Goal: Task Accomplishment & Management: Manage account settings

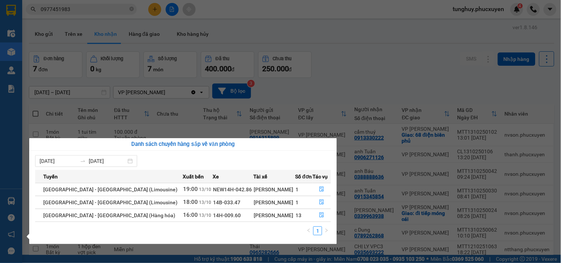
click at [317, 50] on section "Kết quả tìm kiếm ( 55 ) Bộ lọc Mã ĐH Trạng thái Món hàng Thu hộ Tổng cước Chưa …" at bounding box center [280, 131] width 561 height 263
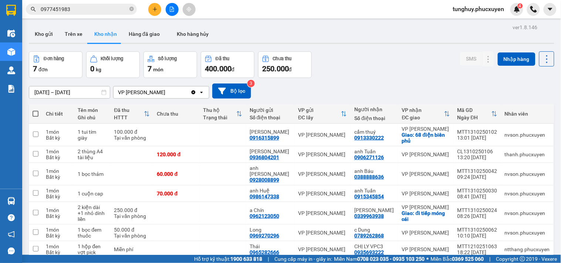
click at [408, 89] on div "01/09/2025 – 13/10/2025 Press the down arrow key to interact with the calendar …" at bounding box center [291, 91] width 525 height 15
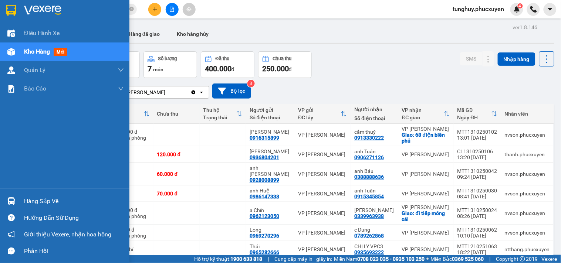
click at [5, 197] on div at bounding box center [11, 201] width 13 height 13
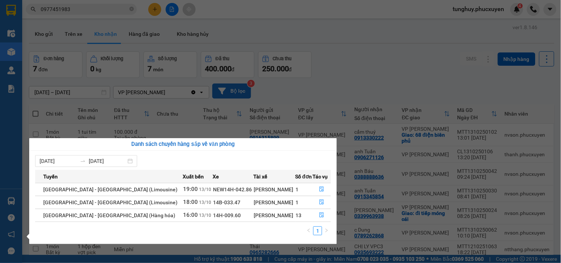
click at [244, 87] on section "Kết quả tìm kiếm ( 55 ) Bộ lọc Mã ĐH Trạng thái Món hàng Thu hộ Tổng cước Chưa …" at bounding box center [280, 131] width 561 height 263
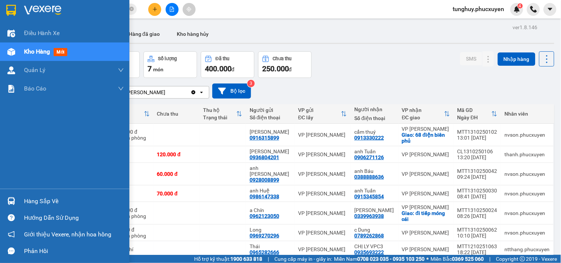
click at [2, 196] on div "Hàng sắp về" at bounding box center [64, 201] width 129 height 17
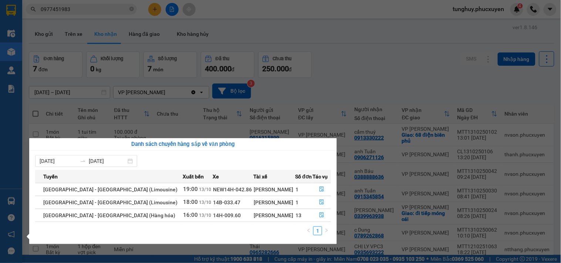
drag, startPoint x: 304, startPoint y: 129, endPoint x: 287, endPoint y: 128, distance: 16.7
click at [303, 129] on section "Kết quả tìm kiếm ( 55 ) Bộ lọc Mã ĐH Trạng thái Món hàng Thu hộ Tổng cước Chưa …" at bounding box center [280, 131] width 561 height 263
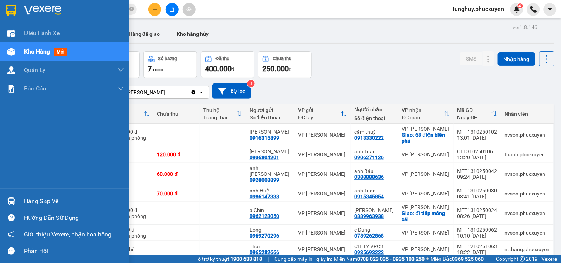
click at [8, 203] on img at bounding box center [11, 201] width 8 height 8
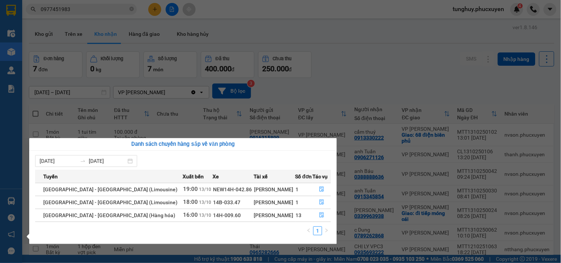
click at [367, 116] on section "Kết quả tìm kiếm ( 55 ) Bộ lọc Mã ĐH Trạng thái Món hàng Thu hộ Tổng cước Chưa …" at bounding box center [280, 131] width 561 height 263
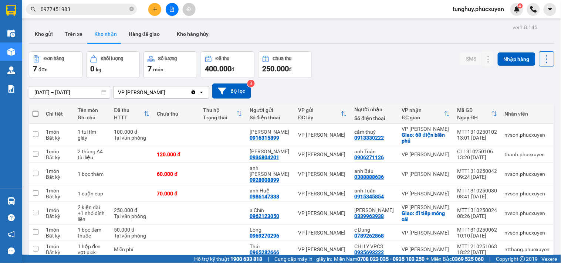
drag, startPoint x: 400, startPoint y: 91, endPoint x: 332, endPoint y: 115, distance: 72.2
click at [400, 91] on div "01/09/2025 – 13/10/2025 Press the down arrow key to interact with the calendar …" at bounding box center [291, 91] width 525 height 15
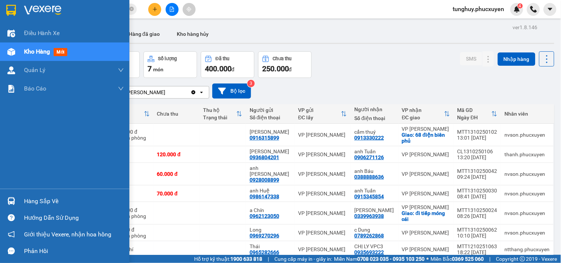
click at [5, 198] on div at bounding box center [11, 201] width 13 height 13
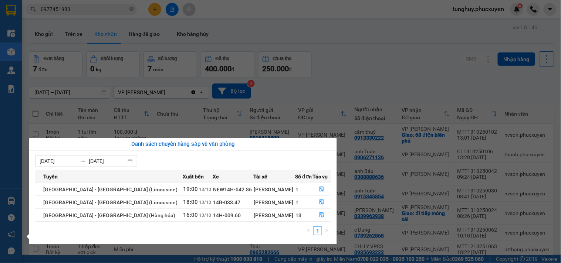
click at [294, 87] on section "Kết quả tìm kiếm ( 55 ) Bộ lọc Mã ĐH Trạng thái Món hàng Thu hộ Tổng cước Chưa …" at bounding box center [280, 131] width 561 height 263
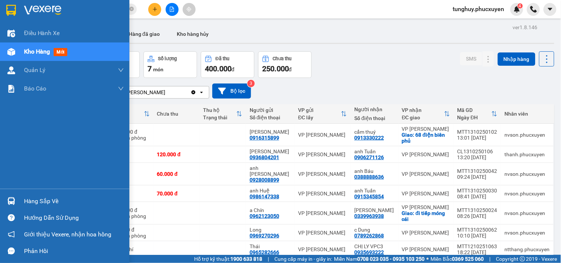
click at [9, 201] on img at bounding box center [11, 201] width 8 height 8
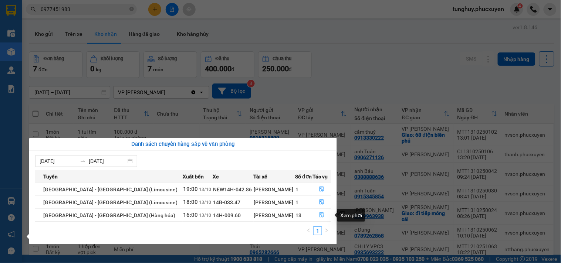
click at [319, 213] on button "button" at bounding box center [322, 216] width 18 height 12
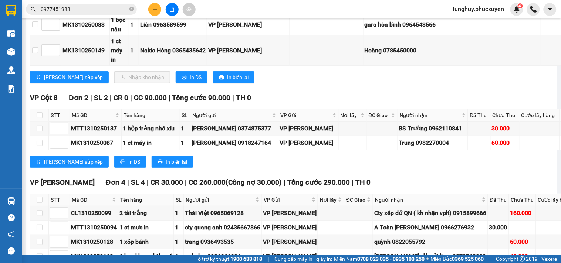
scroll to position [673, 0]
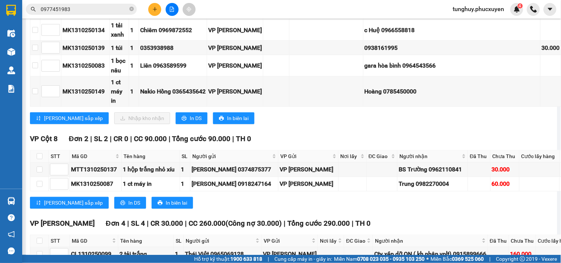
click at [415, 13] on div "Kết quả tìm kiếm ( 55 ) Bộ lọc Mã ĐH Trạng thái Món hàng Thu hộ Tổng cước Chưa …" at bounding box center [280, 9] width 561 height 18
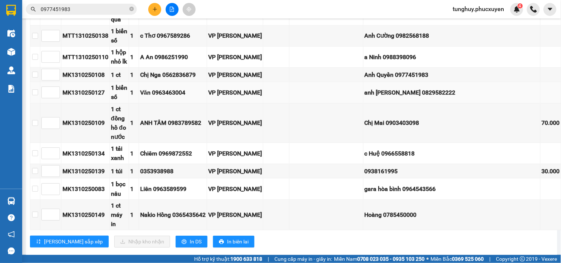
scroll to position [508, 0]
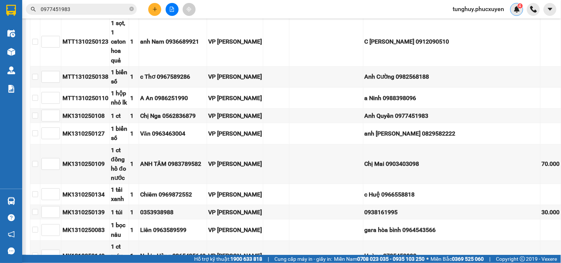
click at [518, 10] on img at bounding box center [517, 9] width 7 height 7
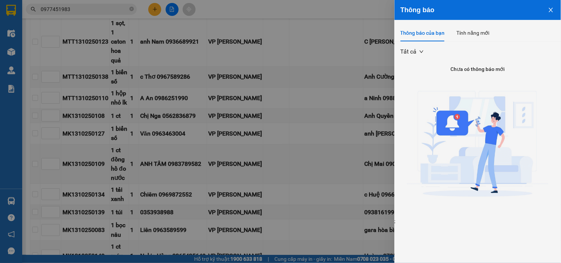
click at [553, 12] on icon "close" at bounding box center [551, 10] width 6 height 6
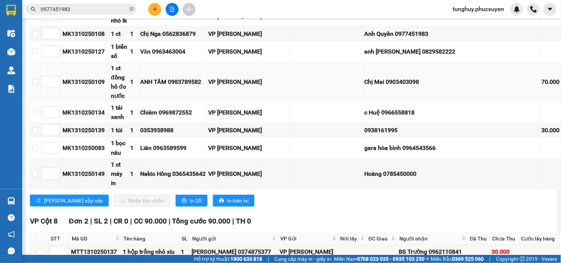
scroll to position [632, 0]
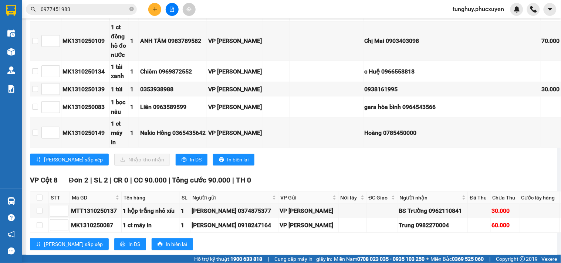
click at [404, 15] on div "Kết quả tìm kiếm ( 55 ) Bộ lọc Mã ĐH Trạng thái Món hàng Thu hộ Tổng cước Chưa …" at bounding box center [280, 9] width 561 height 18
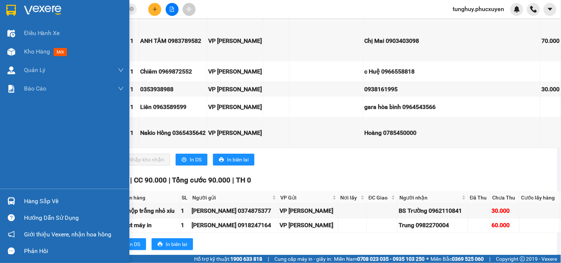
click at [10, 199] on img at bounding box center [11, 201] width 8 height 8
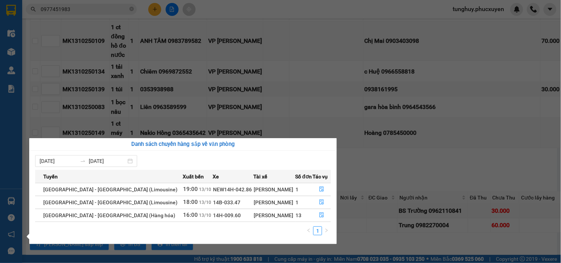
click at [369, 204] on section "Kết quả tìm kiếm ( 55 ) Bộ lọc Mã ĐH Trạng thái Món hàng Thu hộ Tổng cước Chưa …" at bounding box center [280, 131] width 561 height 263
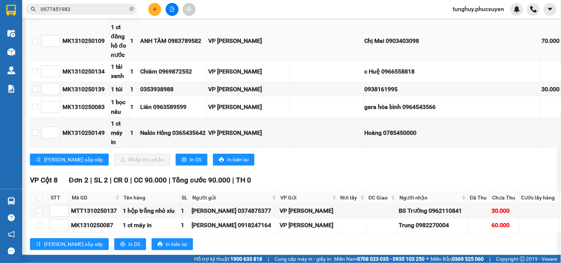
drag, startPoint x: 435, startPoint y: 135, endPoint x: 394, endPoint y: 151, distance: 43.9
click at [435, 21] on td "anh Cao 0829582222" at bounding box center [452, 10] width 177 height 21
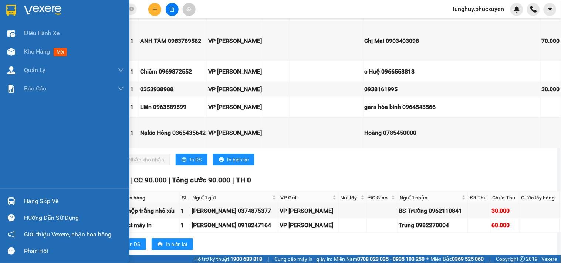
click at [9, 197] on div at bounding box center [11, 201] width 13 height 13
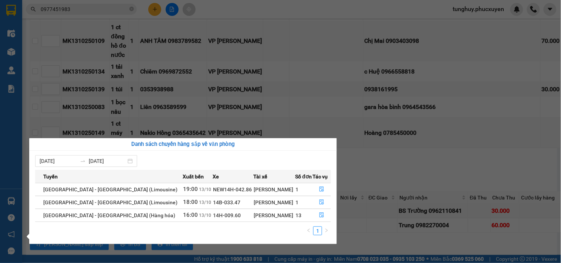
click at [342, 130] on section "Kết quả tìm kiếm ( 55 ) Bộ lọc Mã ĐH Trạng thái Món hàng Thu hộ Tổng cước Chưa …" at bounding box center [280, 131] width 561 height 263
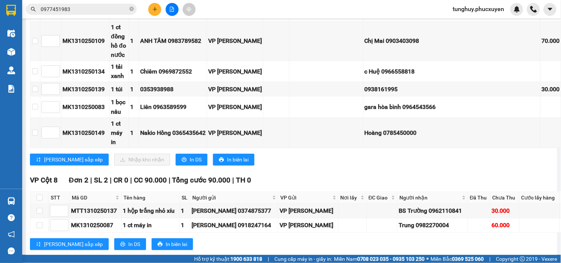
scroll to position [550, 0]
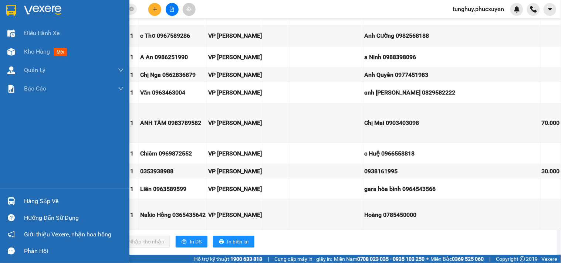
click at [15, 205] on div at bounding box center [11, 201] width 13 height 13
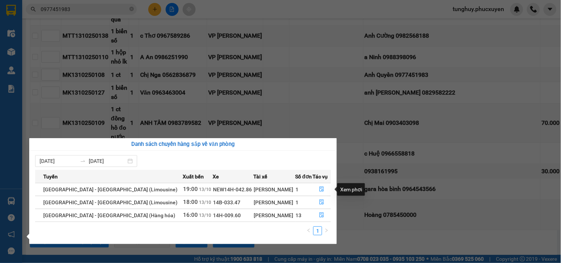
click at [368, 187] on section "Kết quả tìm kiếm ( 55 ) Bộ lọc Mã ĐH Trạng thái Món hàng Thu hộ Tổng cước Chưa …" at bounding box center [280, 131] width 561 height 263
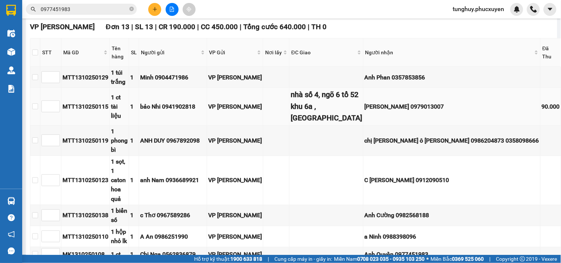
scroll to position [411, 0]
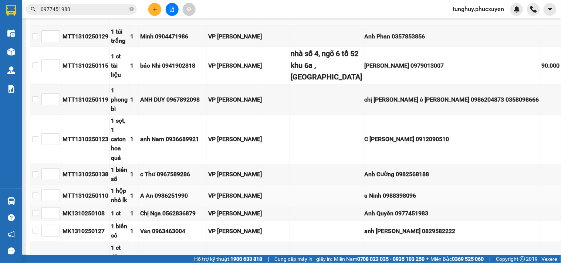
drag, startPoint x: 452, startPoint y: 105, endPoint x: 440, endPoint y: 126, distance: 24.5
click at [452, 16] on div "Người nhận" at bounding box center [451, 11] width 173 height 8
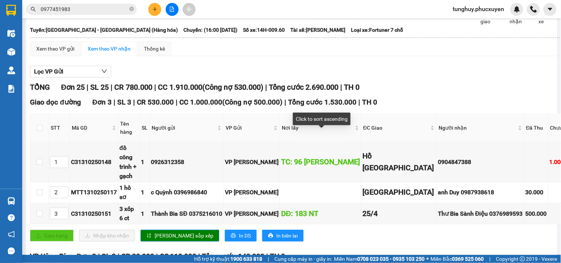
scroll to position [0, 0]
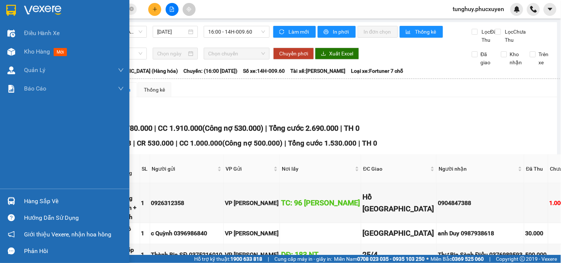
click at [1, 198] on div "Hàng sắp về" at bounding box center [64, 201] width 129 height 17
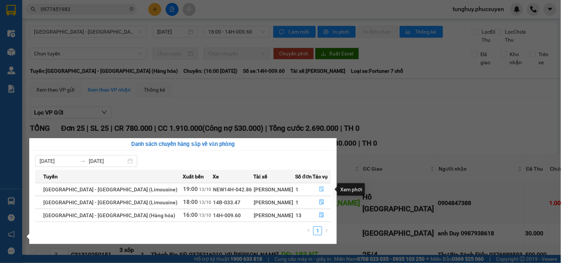
click at [319, 190] on icon "file-done" at bounding box center [321, 189] width 5 height 5
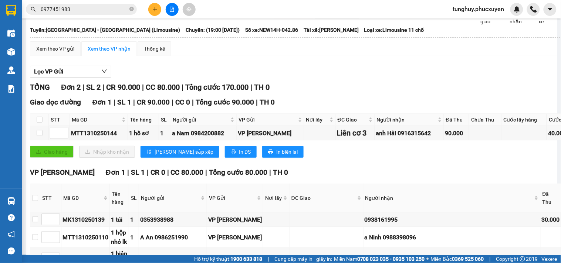
scroll to position [82, 0]
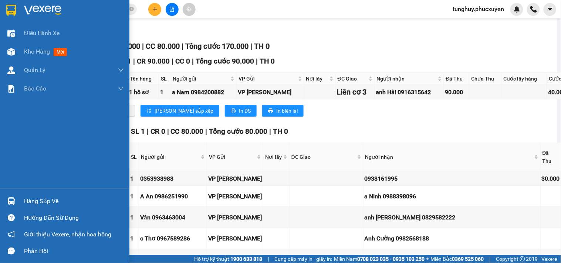
click at [12, 202] on img at bounding box center [11, 201] width 8 height 8
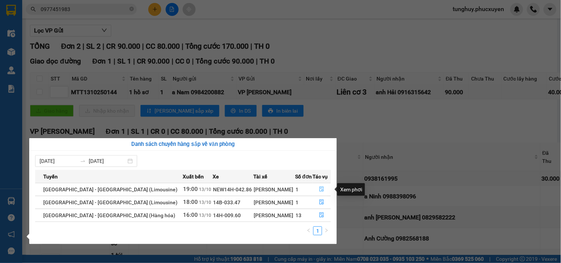
click at [321, 187] on icon "file-done" at bounding box center [321, 189] width 5 height 5
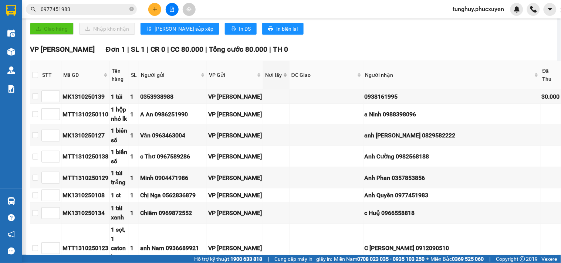
scroll to position [123, 0]
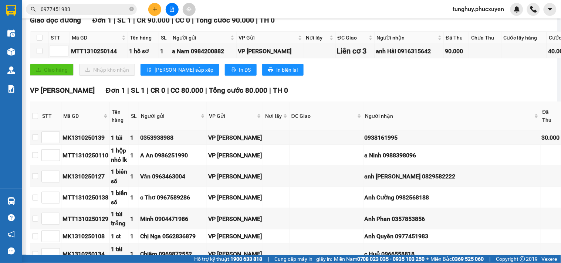
click at [31, 123] on th at bounding box center [35, 116] width 10 height 28
click at [34, 119] on input "checkbox" at bounding box center [35, 116] width 6 height 6
checkbox input "true"
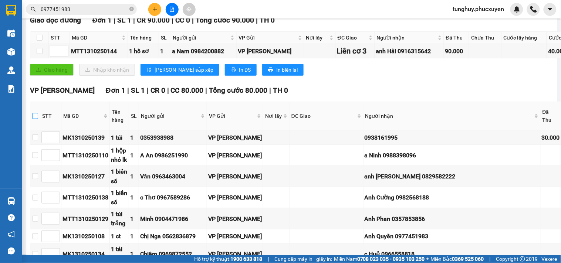
checkbox input "true"
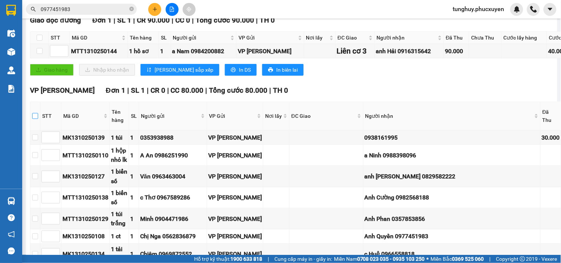
checkbox input "true"
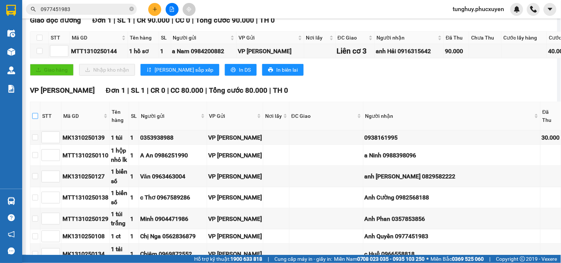
checkbox input "true"
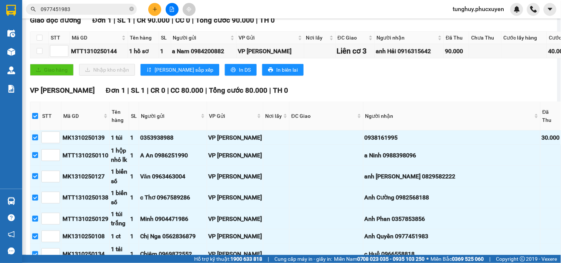
click at [34, 119] on input "checkbox" at bounding box center [35, 116] width 6 height 6
checkbox input "false"
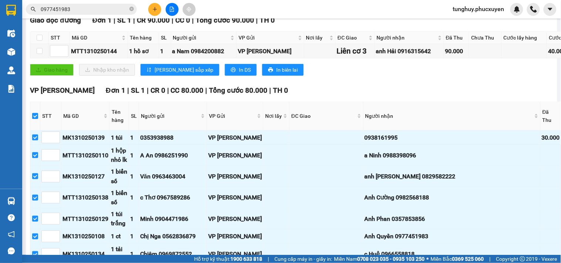
checkbox input "false"
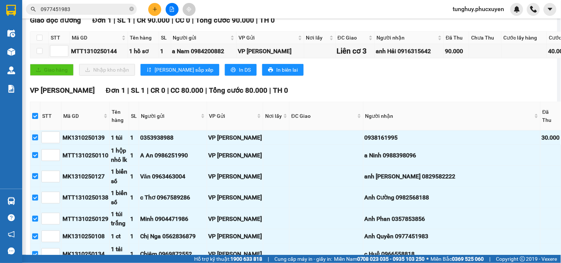
checkbox input "false"
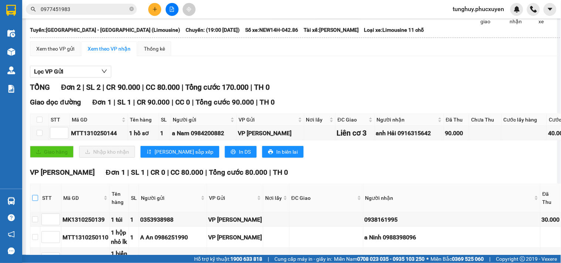
scroll to position [0, 0]
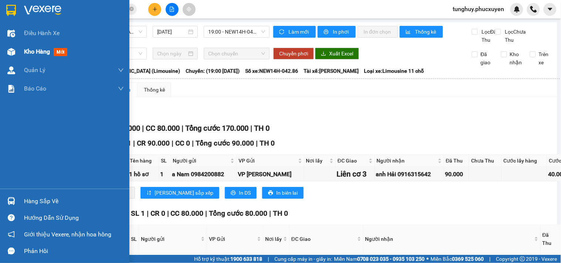
click at [20, 50] on div "Kho hàng mới" at bounding box center [64, 52] width 129 height 18
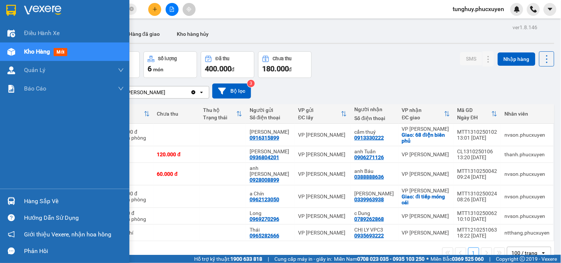
click at [11, 201] on img at bounding box center [11, 201] width 8 height 8
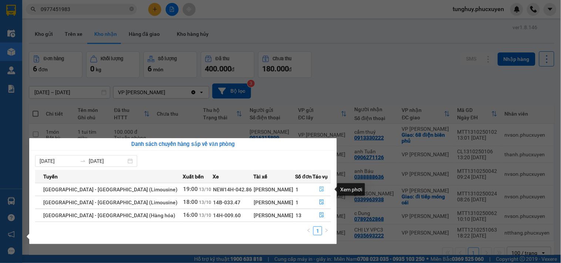
click at [319, 193] on span "file-done" at bounding box center [321, 190] width 5 height 6
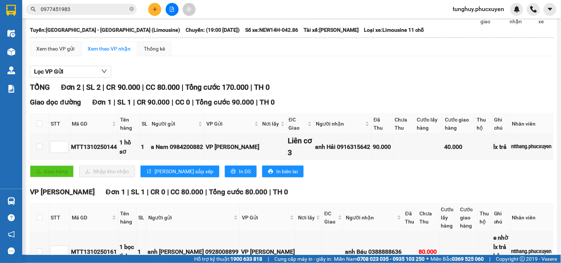
scroll to position [112, 0]
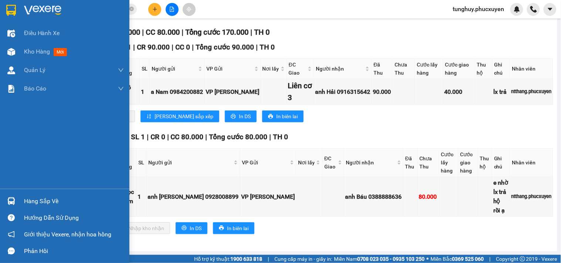
click at [11, 197] on img at bounding box center [11, 201] width 8 height 8
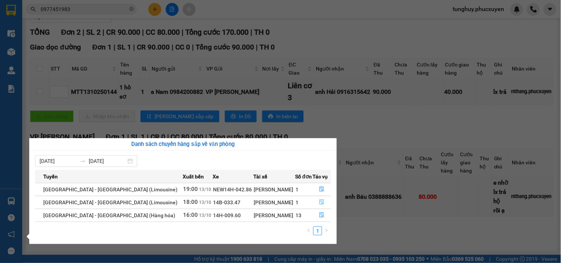
click at [320, 202] on icon "file-done" at bounding box center [322, 202] width 4 height 5
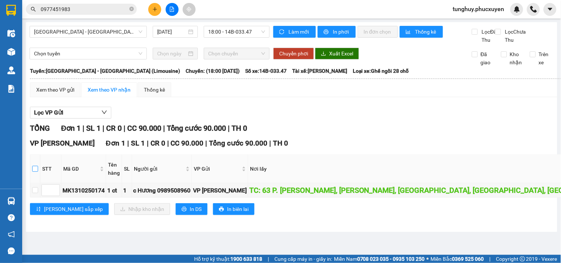
click at [36, 172] on input "checkbox" at bounding box center [35, 169] width 6 height 6
checkbox input "true"
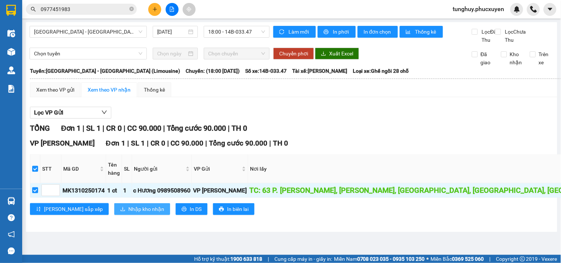
click at [128, 213] on span "Nhập kho nhận" at bounding box center [146, 209] width 36 height 8
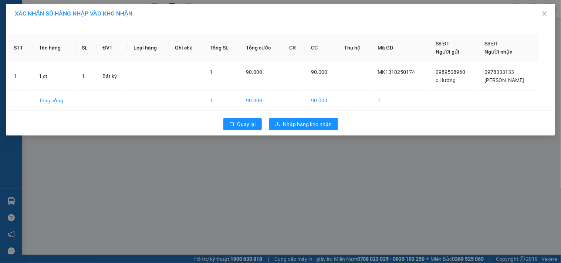
click at [292, 156] on div "XÁC NHẬN SỐ HÀNG NHẬP VÀO KHO NHẬN STT Tên hàng SL ĐVT Loại hàng Ghi chú Tổng S…" at bounding box center [280, 131] width 561 height 263
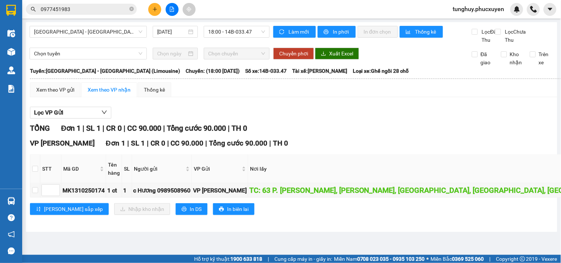
drag, startPoint x: 38, startPoint y: 178, endPoint x: 28, endPoint y: 182, distance: 10.3
click at [38, 178] on th at bounding box center [35, 169] width 10 height 28
click at [35, 172] on input "checkbox" at bounding box center [35, 169] width 6 height 6
checkbox input "true"
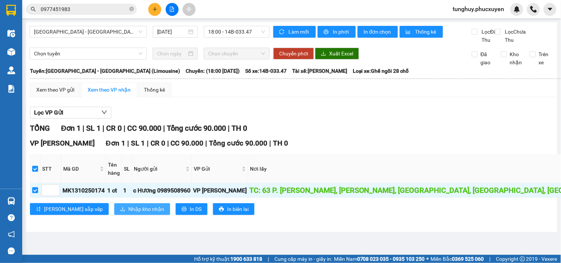
click at [128, 213] on span "Nhập kho nhận" at bounding box center [146, 209] width 36 height 8
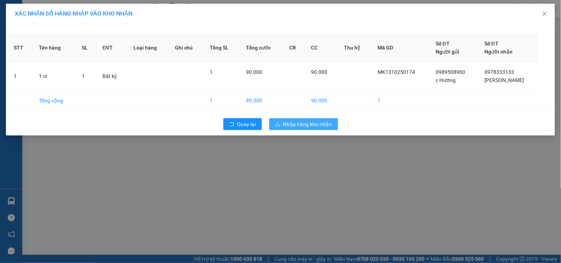
click at [317, 126] on span "Nhập hàng kho nhận" at bounding box center [307, 124] width 49 height 8
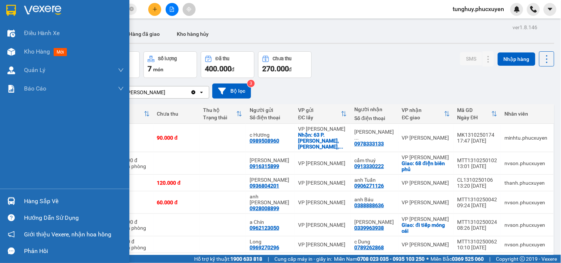
click at [10, 198] on img at bounding box center [11, 201] width 8 height 8
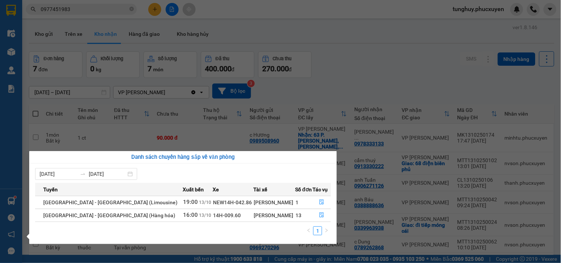
drag, startPoint x: 325, startPoint y: 78, endPoint x: 315, endPoint y: 81, distance: 11.2
click at [324, 78] on section "Kết quả tìm kiếm ( 55 ) Bộ lọc Mã ĐH Trạng thái Món hàng Thu hộ Tổng cước Chưa …" at bounding box center [280, 131] width 561 height 263
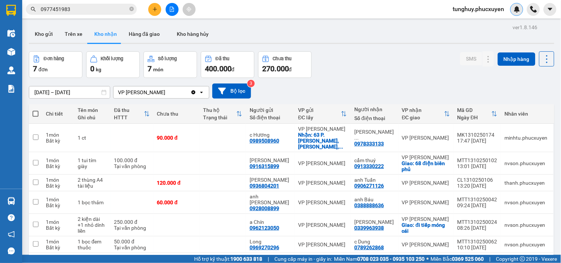
click at [519, 14] on div at bounding box center [516, 9] width 13 height 13
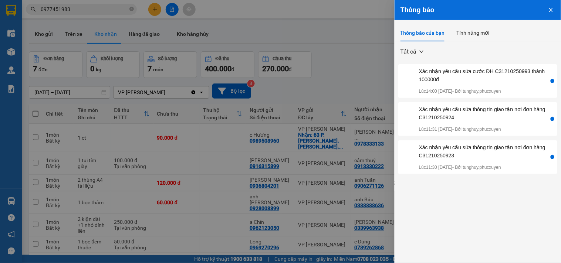
click at [545, 6] on button "Close" at bounding box center [551, 9] width 20 height 19
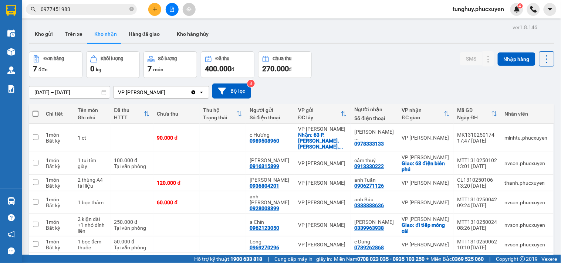
drag, startPoint x: 553, startPoint y: 0, endPoint x: 338, endPoint y: 52, distance: 221.4
click at [338, 52] on div "Đơn hàng 7 đơn Khối lượng 0 kg Số lượng 7 món Đã thu 400.000 đ Chưa thu 270.000…" at bounding box center [291, 64] width 525 height 27
click at [516, 16] on div "Kết quả tìm kiếm ( 55 ) Bộ lọc Mã ĐH Trạng thái Món hàng Thu hộ Tổng cước Chưa …" at bounding box center [280, 9] width 561 height 18
click at [515, 13] on div "4" at bounding box center [516, 9] width 13 height 13
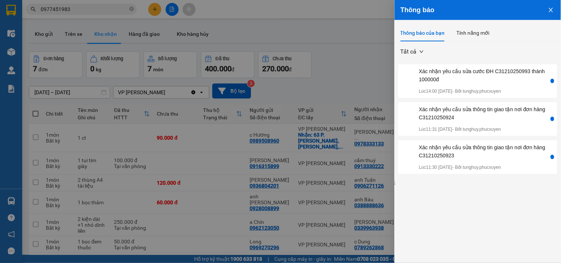
click at [553, 7] on icon "close" at bounding box center [551, 10] width 6 height 6
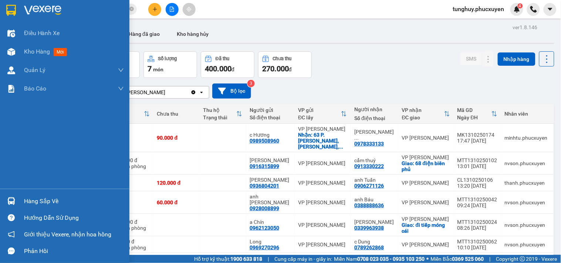
click at [15, 200] on div at bounding box center [11, 201] width 13 height 13
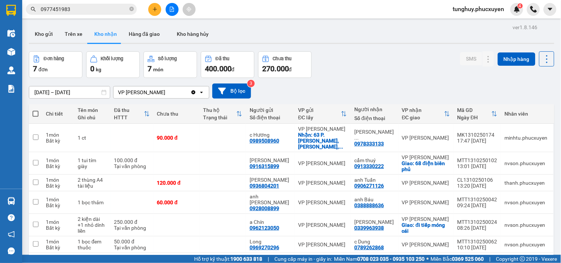
click at [331, 97] on section "Kết quả tìm kiếm ( 55 ) Bộ lọc Mã ĐH Trạng thái Món hàng Thu hộ Tổng cước Chưa …" at bounding box center [280, 131] width 561 height 263
drag, startPoint x: 432, startPoint y: 39, endPoint x: 349, endPoint y: 60, distance: 84.8
click at [432, 39] on div "Kho gửi Trên xe Kho nhận Hàng đã giao Kho hàng hủy" at bounding box center [291, 35] width 525 height 20
click at [49, 35] on button "Kho gửi" at bounding box center [44, 34] width 30 height 18
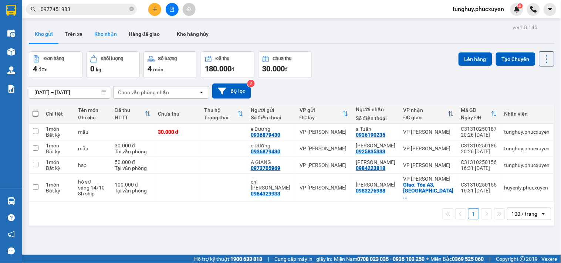
click at [105, 35] on button "Kho nhận" at bounding box center [105, 34] width 34 height 18
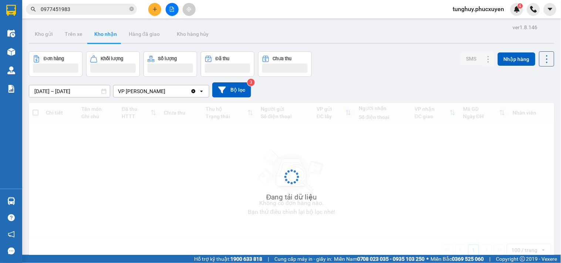
click at [105, 35] on button "Kho nhận" at bounding box center [105, 34] width 34 height 18
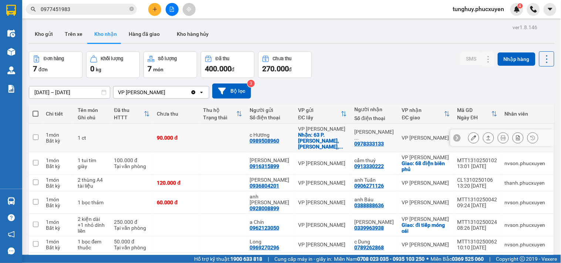
click at [483, 134] on button at bounding box center [488, 138] width 10 height 13
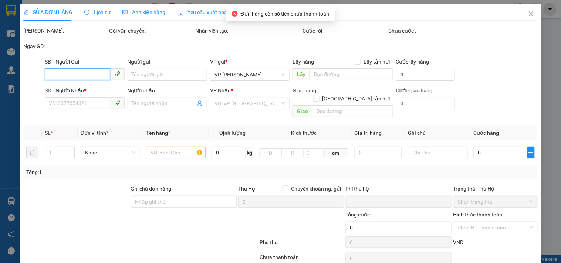
type input "0989508960"
type input "c Hương"
checkbox input "true"
type input "63 P. Hà Kế Tấn, Phương Liệt, Thanh Xuân, Hà Nội, Việt Nam"
type input "0978333133"
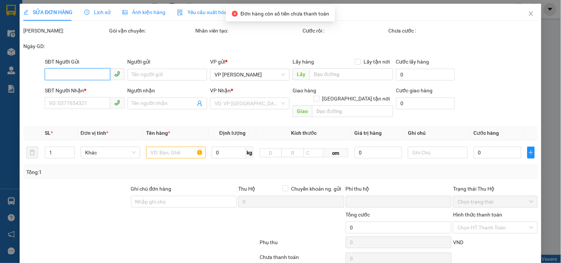
type input "Anh Mạnh Veston"
type input "0"
type input "90.000"
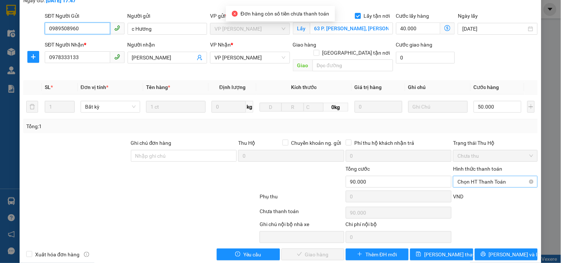
scroll to position [50, 0]
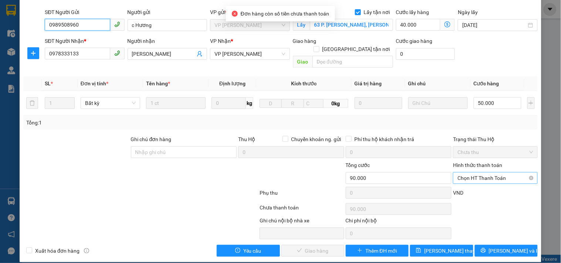
click at [490, 173] on span "Chọn HT Thanh Toán" at bounding box center [494, 178] width 75 height 11
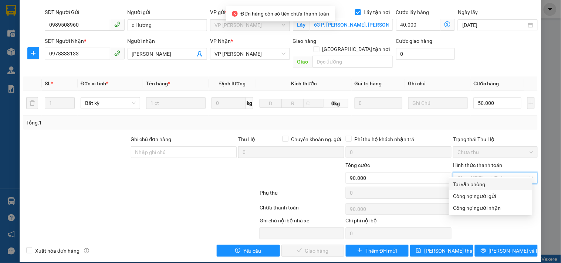
click at [483, 180] on div "Tại văn phòng" at bounding box center [491, 185] width 84 height 12
type input "0"
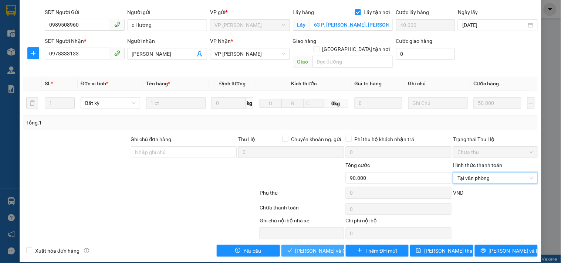
click at [316, 247] on span "[PERSON_NAME] và Giao hàng" at bounding box center [330, 251] width 71 height 8
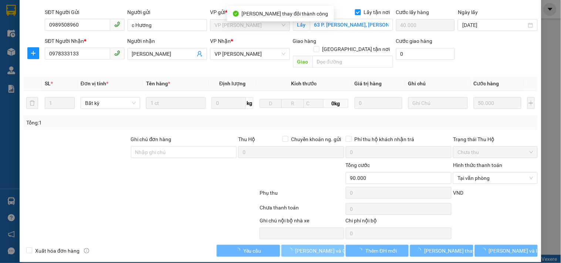
scroll to position [0, 0]
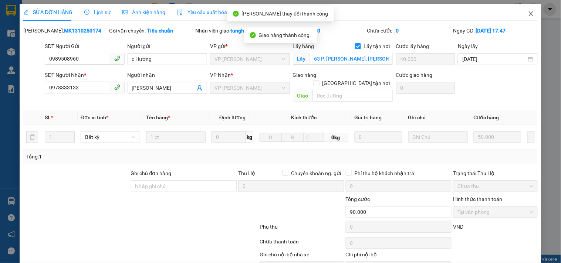
click at [528, 15] on icon "close" at bounding box center [531, 14] width 6 height 6
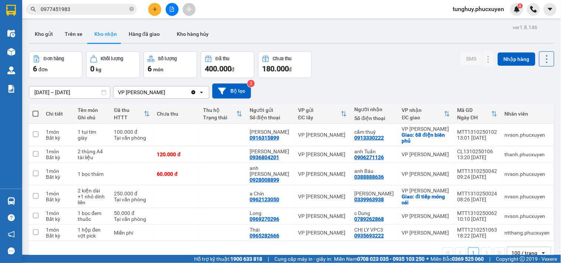
drag, startPoint x: 415, startPoint y: 63, endPoint x: 410, endPoint y: 65, distance: 5.6
click at [412, 64] on div "Đơn hàng 6 đơn Khối lượng 0 kg Số lượng 6 món Đã thu 400.000 đ Chưa thu 180.000…" at bounding box center [291, 64] width 525 height 27
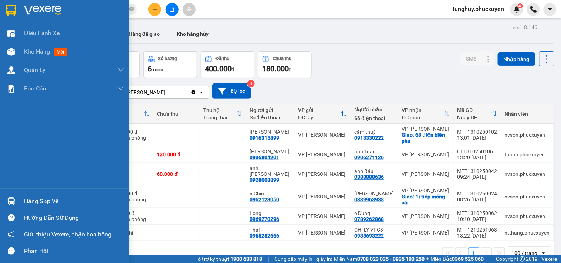
click at [3, 199] on div "Hàng sắp về" at bounding box center [64, 201] width 129 height 17
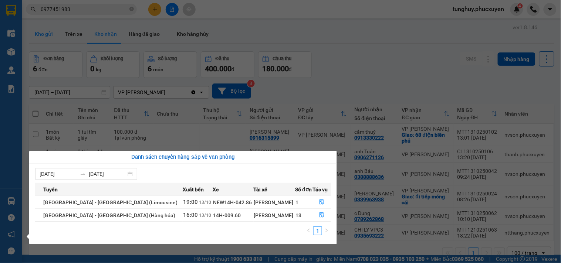
drag, startPoint x: 70, startPoint y: 26, endPoint x: 48, endPoint y: 33, distance: 22.8
click at [67, 26] on section "Kết quả tìm kiếm ( 55 ) Bộ lọc Mã ĐH Trạng thái Món hàng Thu hộ Tổng cước Chưa …" at bounding box center [280, 131] width 561 height 263
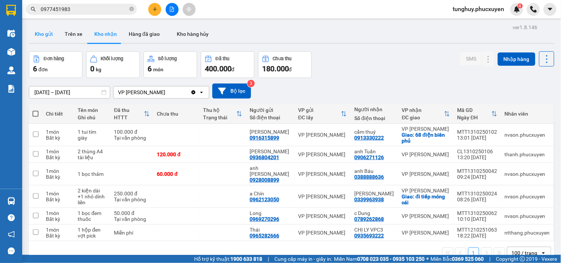
click at [48, 33] on button "Kho gửi" at bounding box center [44, 34] width 30 height 18
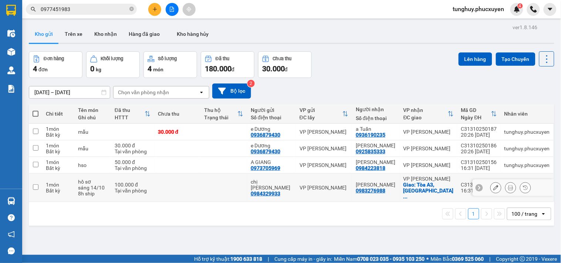
drag, startPoint x: 211, startPoint y: 191, endPoint x: 211, endPoint y: 173, distance: 17.8
click at [211, 190] on td at bounding box center [223, 188] width 47 height 28
checkbox input "true"
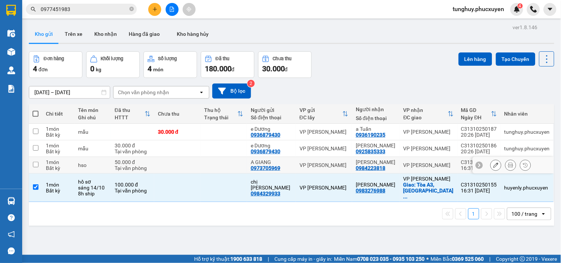
click at [212, 171] on td at bounding box center [223, 165] width 47 height 17
checkbox input "true"
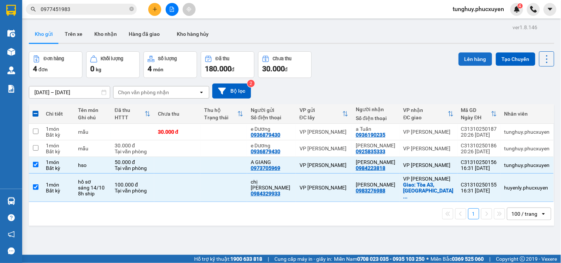
click at [471, 63] on button "Lên hàng" at bounding box center [476, 59] width 34 height 13
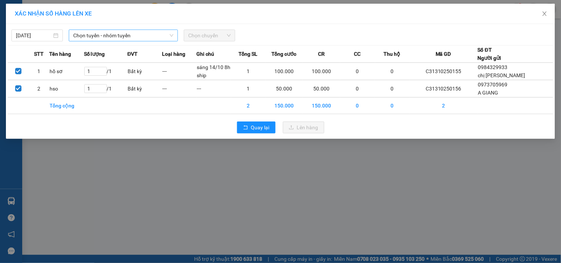
click at [134, 34] on span "Chọn tuyến - nhóm tuyến" at bounding box center [123, 35] width 100 height 11
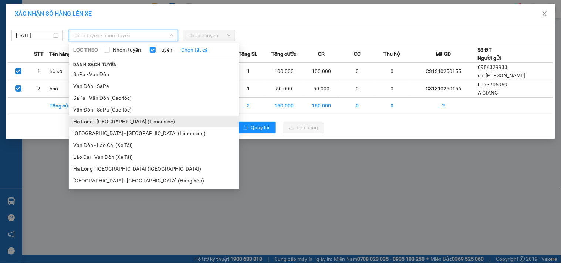
click at [173, 119] on li "Hạ Long - Hà Nội (Limousine)" at bounding box center [154, 122] width 170 height 12
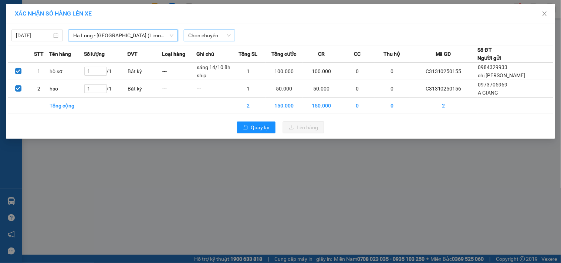
click at [212, 35] on span "Chọn chuyến" at bounding box center [209, 35] width 43 height 11
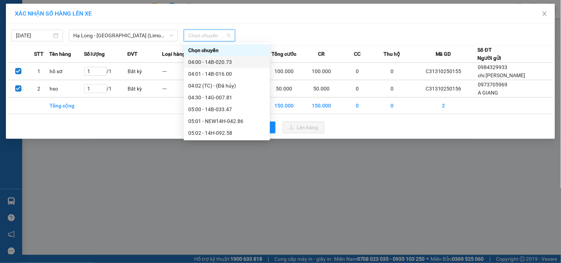
type input "6"
type input "18"
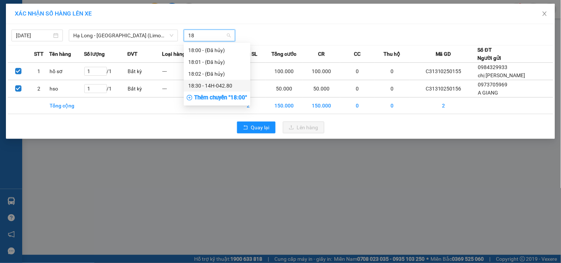
click at [206, 82] on div "18:30 - 14H-042.80" at bounding box center [217, 86] width 58 height 8
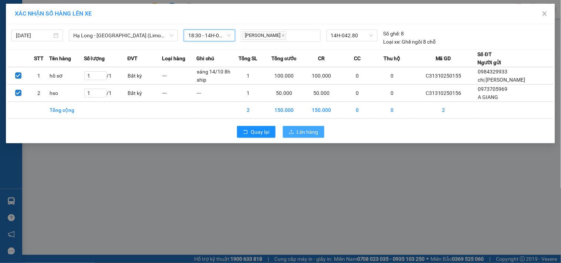
drag, startPoint x: 305, startPoint y: 131, endPoint x: 298, endPoint y: 122, distance: 11.4
click at [304, 131] on span "Lên hàng" at bounding box center [307, 132] width 21 height 8
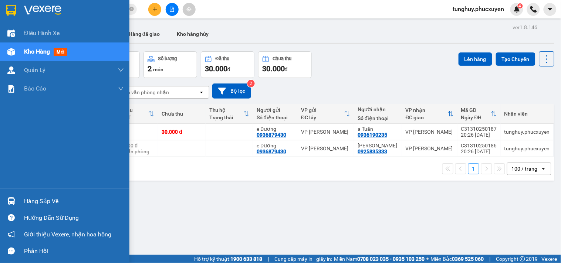
click at [11, 198] on img at bounding box center [11, 201] width 8 height 8
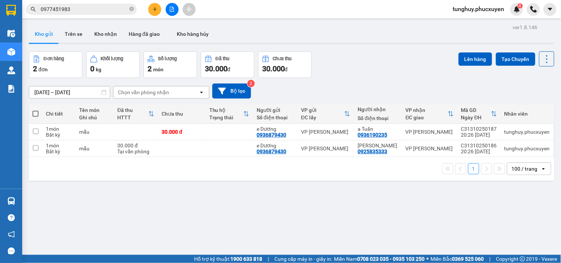
drag, startPoint x: 346, startPoint y: 212, endPoint x: 263, endPoint y: 230, distance: 84.3
click at [343, 213] on section "Kết quả tìm kiếm ( 55 ) Bộ lọc Mã ĐH Trạng thái Món hàng Thu hộ Tổng cước Chưa …" at bounding box center [280, 131] width 561 height 263
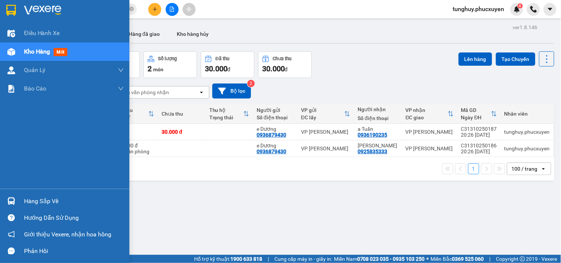
click at [7, 195] on div at bounding box center [11, 201] width 13 height 13
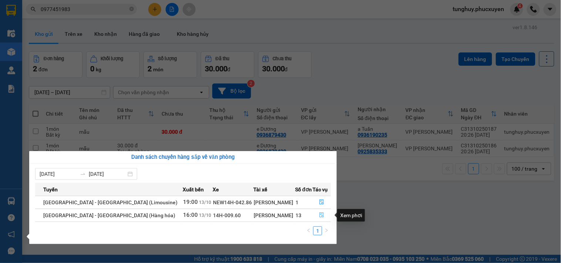
click at [320, 220] on button "button" at bounding box center [322, 216] width 18 height 12
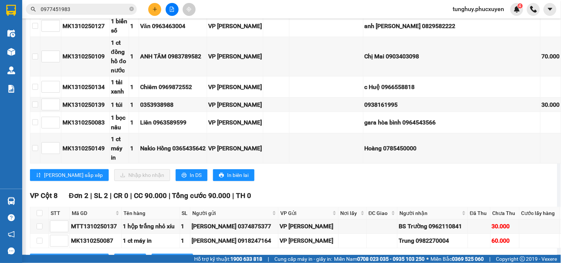
scroll to position [657, 0]
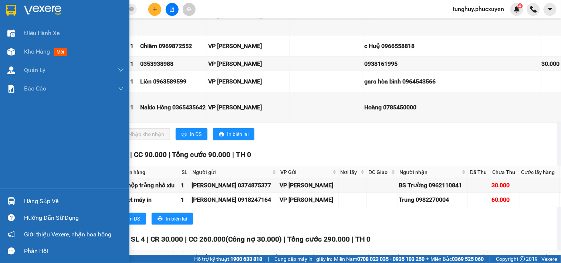
click at [11, 202] on img at bounding box center [11, 201] width 8 height 8
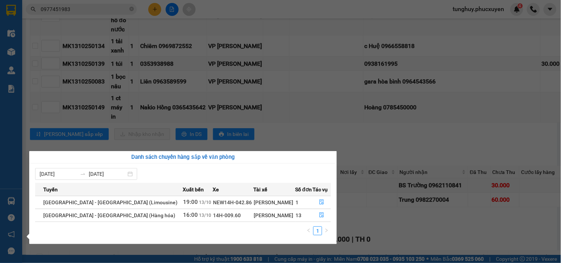
click at [271, 126] on section "Kết quả tìm kiếm ( 55 ) Bộ lọc Mã ĐH Trạng thái Món hàng Thu hộ Tổng cước Chưa …" at bounding box center [280, 131] width 561 height 263
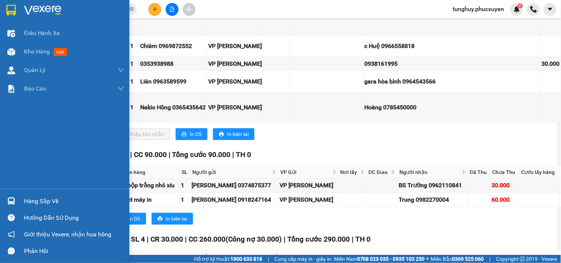
drag, startPoint x: 6, startPoint y: 205, endPoint x: 354, endPoint y: 186, distance: 347.8
click at [10, 204] on div at bounding box center [11, 201] width 13 height 13
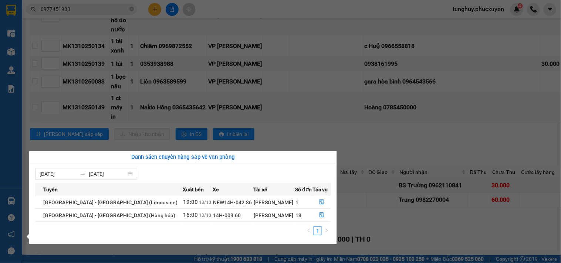
drag, startPoint x: 374, startPoint y: 200, endPoint x: 173, endPoint y: 237, distance: 204.2
click at [369, 200] on section "Kết quả tìm kiếm ( 55 ) Bộ lọc Mã ĐH Trạng thái Món hàng Thu hộ Tổng cước Chưa …" at bounding box center [280, 131] width 561 height 263
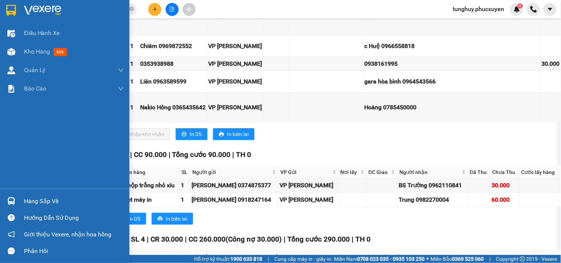
click at [10, 197] on img at bounding box center [11, 201] width 8 height 8
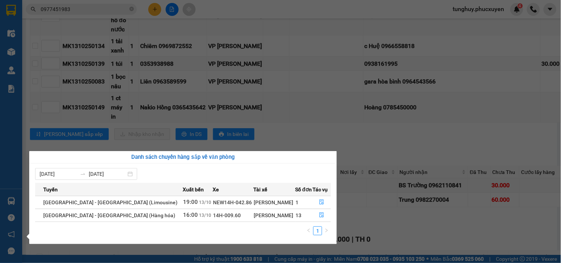
click at [322, 115] on section "Kết quả tìm kiếm ( 55 ) Bộ lọc Mã ĐH Trạng thái Món hàng Thu hộ Tổng cước Chưa …" at bounding box center [280, 131] width 561 height 263
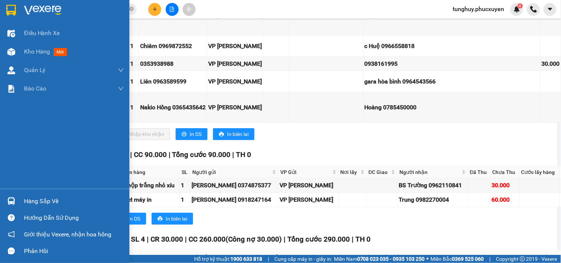
click at [13, 204] on img at bounding box center [11, 201] width 8 height 8
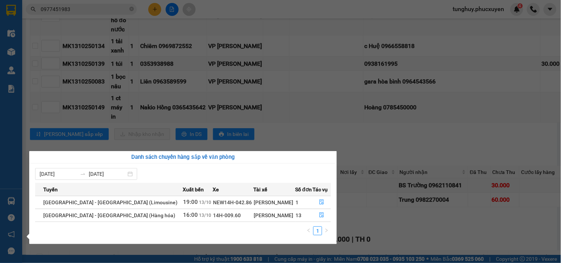
drag, startPoint x: 111, startPoint y: 153, endPoint x: 119, endPoint y: 158, distance: 9.8
click at [111, 153] on div "Danh sách chuyến hàng sắp về văn phòng" at bounding box center [183, 157] width 296 height 9
click at [470, 81] on section "Kết quả tìm kiếm ( 55 ) Bộ lọc Mã ĐH Trạng thái Món hàng Thu hộ Tổng cước Chưa …" at bounding box center [280, 131] width 561 height 263
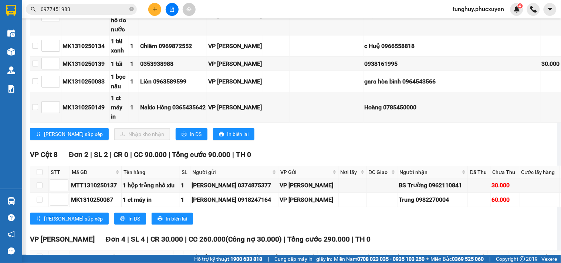
scroll to position [698, 0]
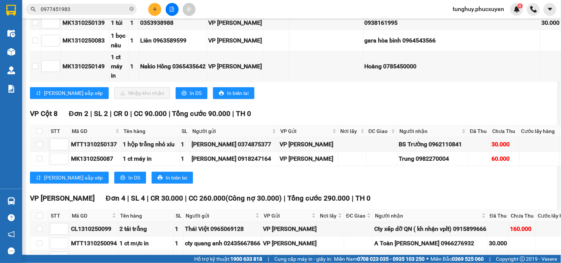
click at [110, 13] on input "0977451983" at bounding box center [84, 9] width 87 height 8
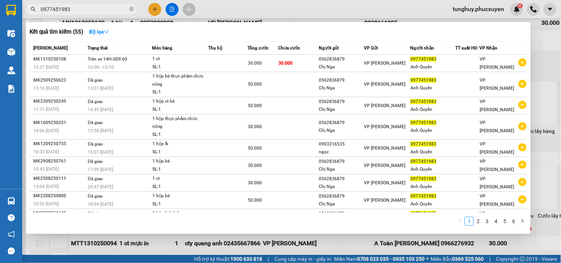
click at [110, 13] on input "0977451983" at bounding box center [84, 9] width 87 height 8
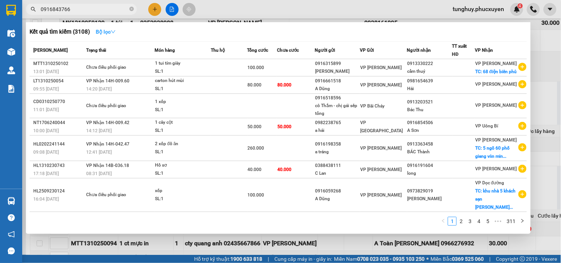
type input "0916843766"
click at [110, 32] on strong "Bộ lọc" at bounding box center [106, 32] width 20 height 6
click at [109, 30] on strong "Bộ lọc" at bounding box center [106, 32] width 20 height 6
click at [113, 31] on icon "down" at bounding box center [113, 31] width 4 height 3
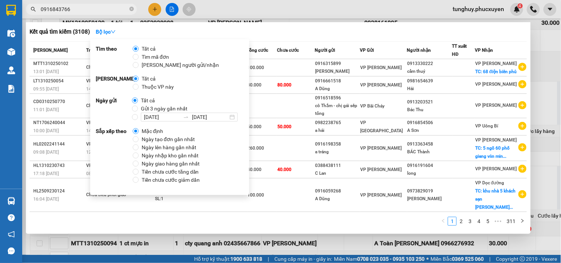
click at [176, 108] on span "Gửi 3 ngày gần nhất" at bounding box center [164, 109] width 53 height 8
click at [138, 108] on input "Gửi 3 ngày gần nhất" at bounding box center [135, 109] width 6 height 6
radio input "true"
radio input "false"
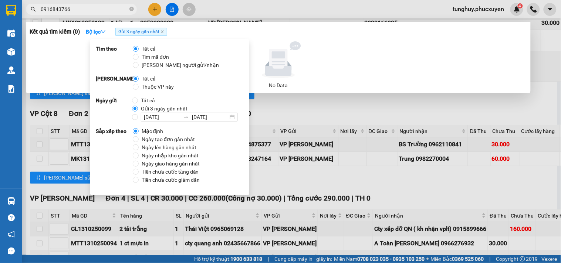
click at [268, 47] on icon at bounding box center [278, 59] width 68 height 37
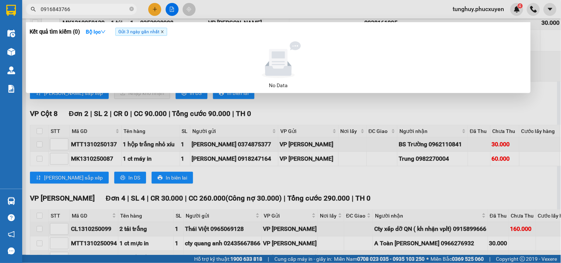
click at [163, 31] on icon "close" at bounding box center [162, 32] width 3 height 3
drag, startPoint x: 394, startPoint y: 125, endPoint x: 400, endPoint y: 105, distance: 20.9
click at [394, 126] on div at bounding box center [280, 131] width 561 height 263
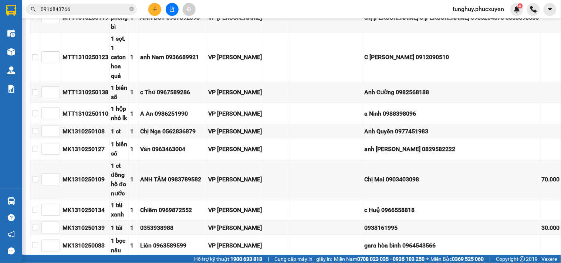
scroll to position [370, 0]
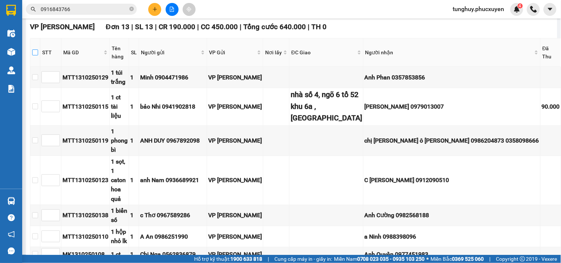
drag, startPoint x: 38, startPoint y: 133, endPoint x: 202, endPoint y: 101, distance: 167.3
click at [38, 55] on input "checkbox" at bounding box center [35, 53] width 6 height 6
checkbox input "true"
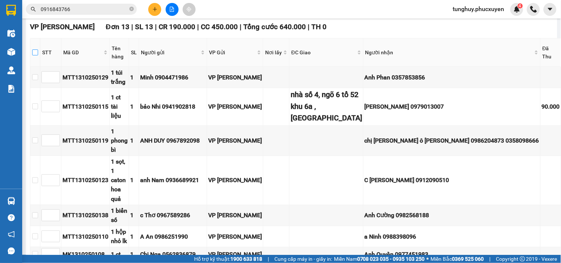
checkbox input "true"
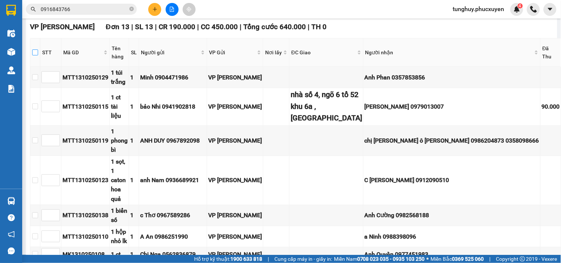
checkbox input "true"
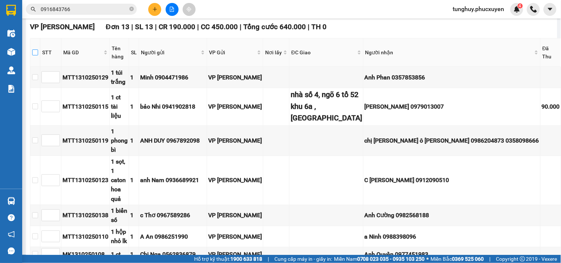
checkbox input "true"
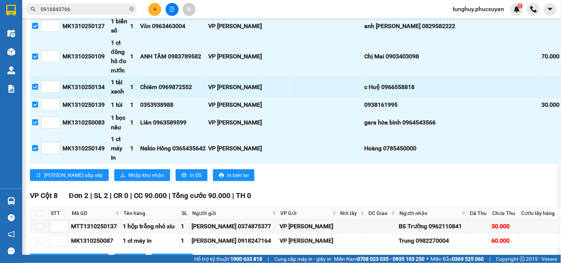
scroll to position [740, 0]
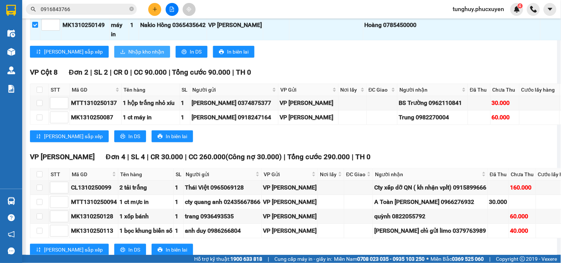
click at [128, 56] on span "Nhập kho nhận" at bounding box center [146, 52] width 36 height 8
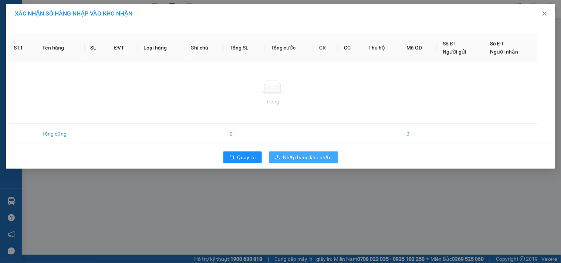
scroll to position [231, 0]
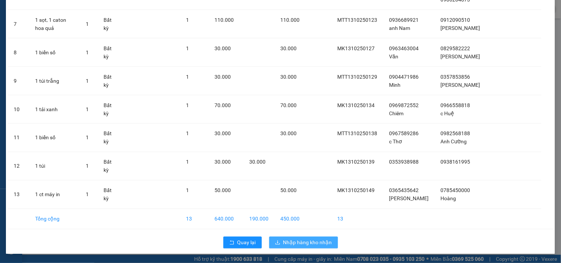
click at [320, 244] on span "Nhập hàng kho nhận" at bounding box center [307, 243] width 49 height 8
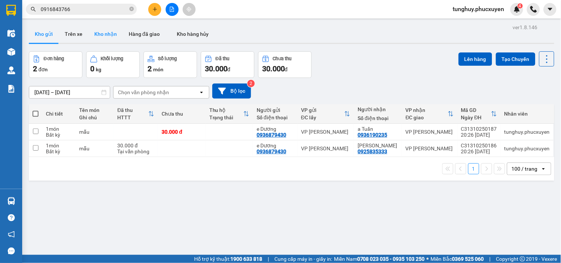
click at [110, 33] on button "Kho nhận" at bounding box center [105, 34] width 34 height 18
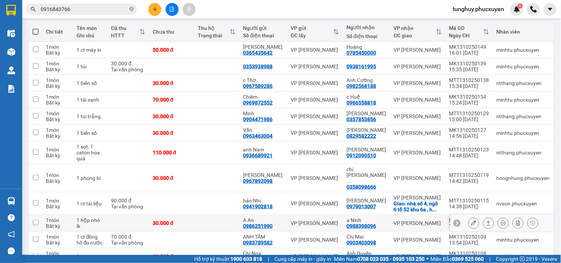
scroll to position [123, 0]
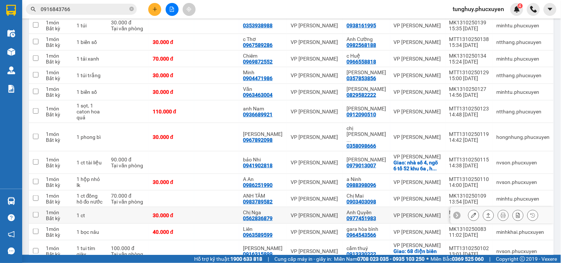
click at [486, 209] on button at bounding box center [488, 215] width 10 height 13
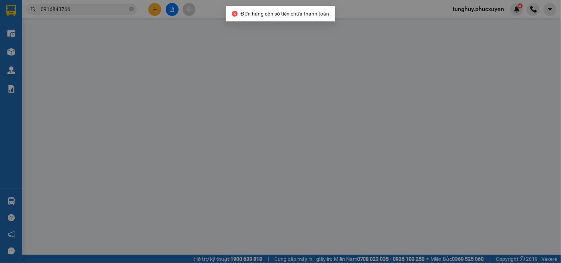
type input "0562836879"
type input "Chị Nga"
type input "0977451983"
type input "Anh Quyền"
type input "0"
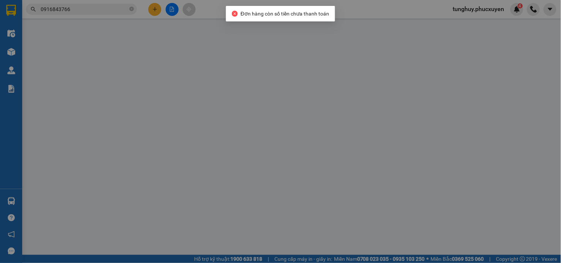
type input "30.000"
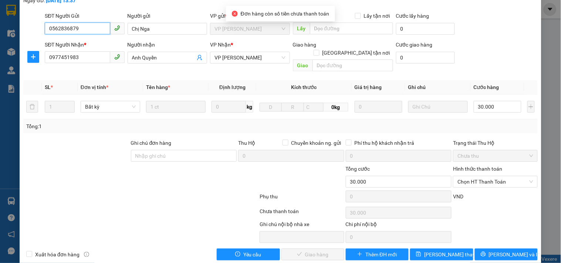
scroll to position [50, 0]
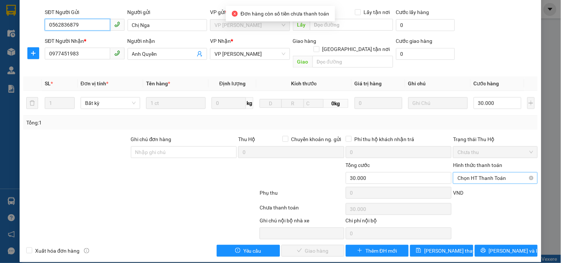
click at [467, 173] on span "Chọn HT Thanh Toán" at bounding box center [494, 178] width 75 height 11
click at [500, 173] on span "Chọn HT Thanh Toán" at bounding box center [494, 178] width 75 height 11
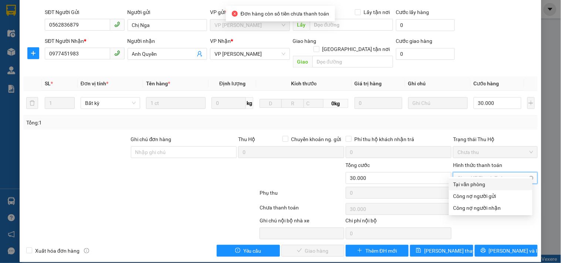
click at [494, 173] on span "Chọn HT Thanh Toán" at bounding box center [494, 178] width 75 height 11
click at [479, 182] on div "Tại văn phòng" at bounding box center [490, 184] width 75 height 8
type input "0"
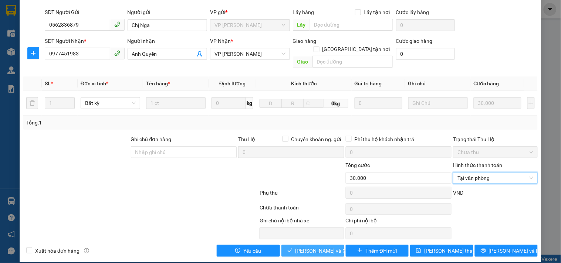
drag, startPoint x: 330, startPoint y: 239, endPoint x: 331, endPoint y: 254, distance: 14.9
click at [329, 247] on span "[PERSON_NAME] và Giao hàng" at bounding box center [330, 251] width 71 height 8
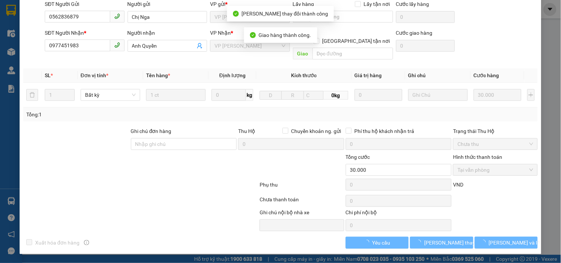
scroll to position [0, 0]
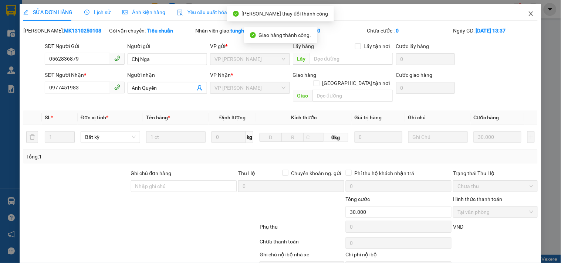
click at [528, 12] on icon "close" at bounding box center [531, 14] width 6 height 6
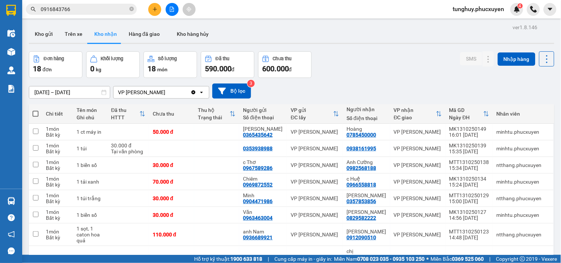
click at [109, 6] on input "0916843766" at bounding box center [84, 9] width 87 height 8
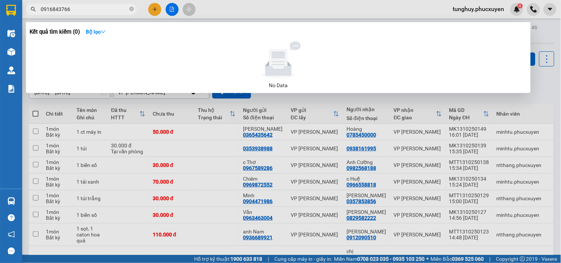
click at [82, 6] on input "0916843766" at bounding box center [84, 9] width 87 height 8
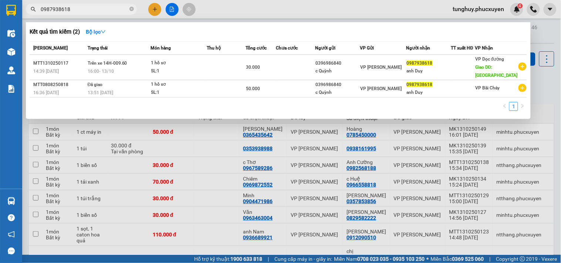
type input "0987938618"
click at [534, 94] on div at bounding box center [280, 131] width 561 height 263
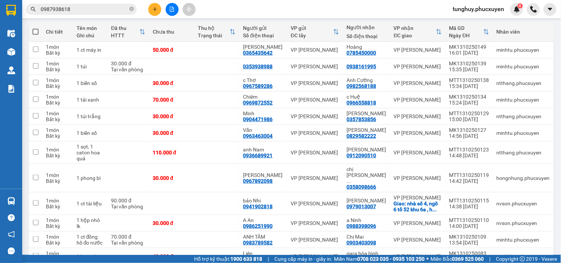
scroll to position [205, 0]
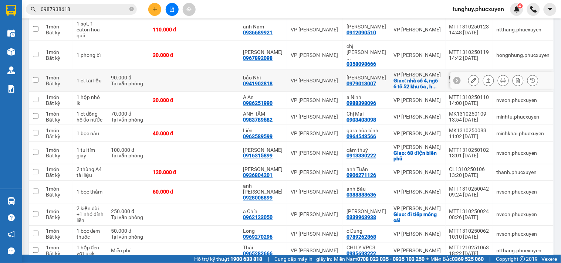
click at [471, 78] on icon at bounding box center [473, 80] width 5 height 5
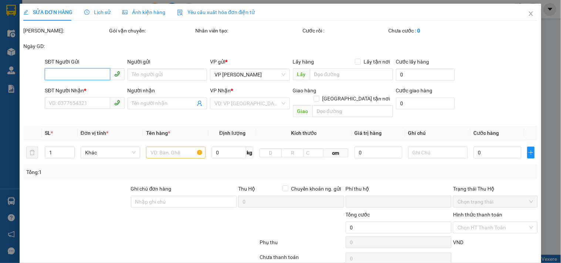
type input "0941902818"
type input "bảo Nhi"
type input "0979013007"
type input "đinh Hạnh"
checkbox input "true"
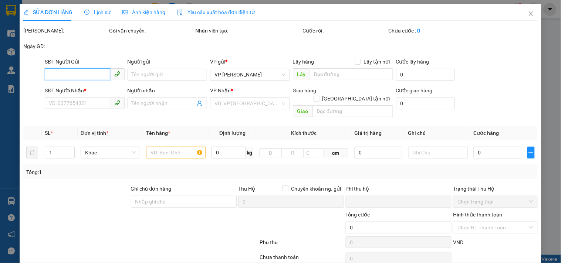
type input "nhà số 4, ngõ 6 tổ 52 khu 6a , hà tu"
type input "0"
type input "90.000"
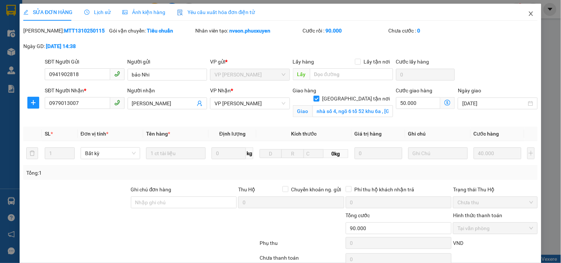
click at [524, 18] on span "Close" at bounding box center [531, 14] width 21 height 21
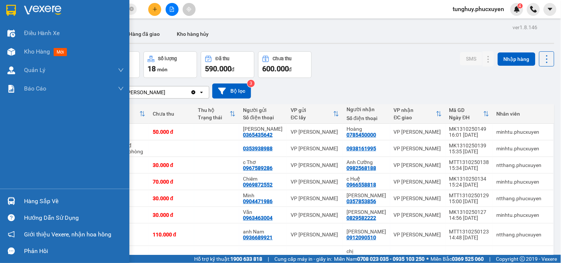
click at [0, 201] on div "Hàng sắp về" at bounding box center [64, 201] width 129 height 17
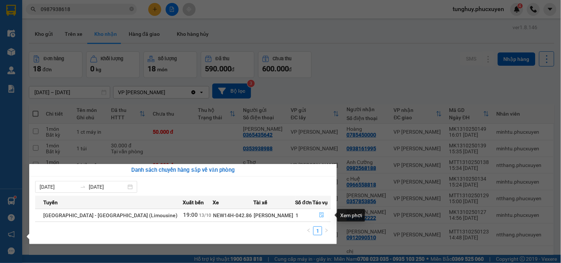
click at [322, 216] on button "button" at bounding box center [322, 216] width 18 height 12
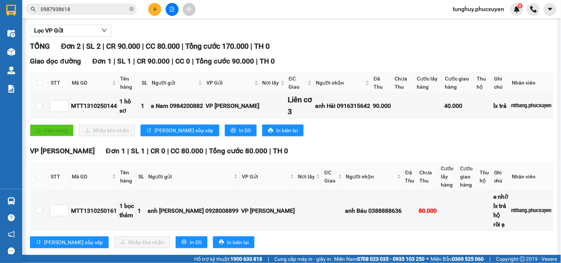
scroll to position [112, 0]
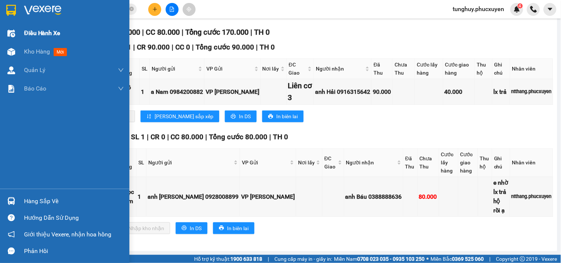
click at [19, 40] on div "Điều hành xe" at bounding box center [64, 33] width 129 height 18
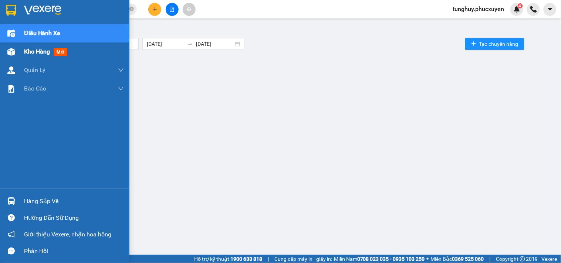
click at [24, 48] on span "Kho hàng" at bounding box center [37, 51] width 26 height 7
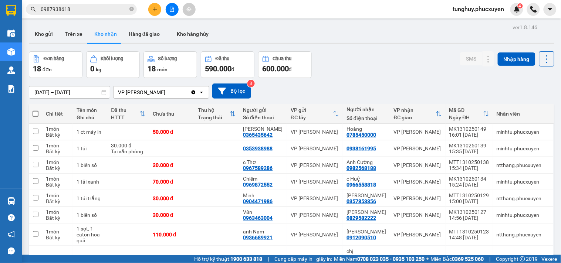
click at [470, 9] on span "tunghuy.phucxuyen" at bounding box center [478, 8] width 63 height 9
click at [468, 23] on span "Đăng xuất" at bounding box center [482, 23] width 48 height 8
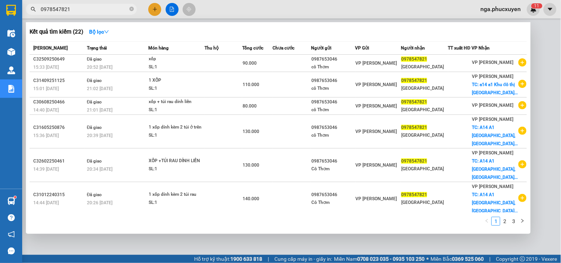
click at [156, 9] on div at bounding box center [280, 131] width 561 height 263
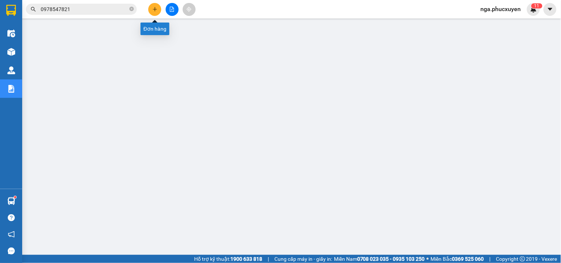
click at [160, 11] on button at bounding box center [154, 9] width 13 height 13
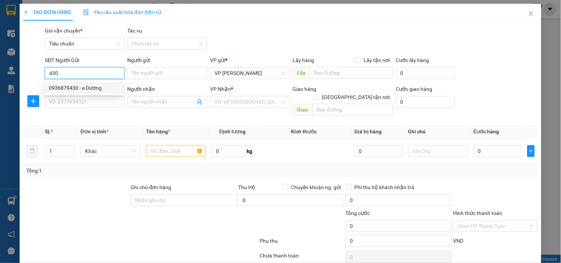
click at [93, 88] on div "0936879430 - e Dương" at bounding box center [84, 88] width 70 height 8
type input "0936879430"
type input "e Dương"
type input "0936879430"
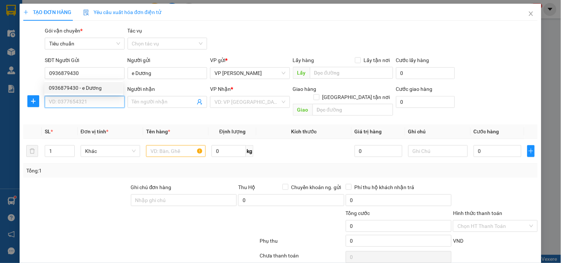
click at [91, 102] on input "SĐT Người Nhận *" at bounding box center [85, 102] width 80 height 12
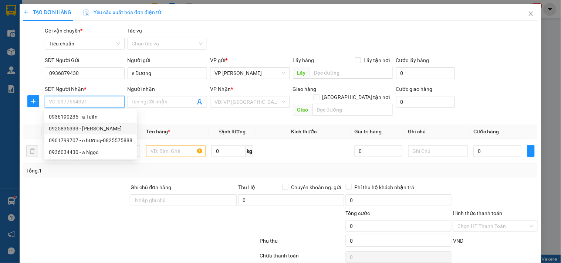
drag, startPoint x: 100, startPoint y: 125, endPoint x: 138, endPoint y: 126, distance: 38.5
click at [100, 126] on div "0925835333 - [PERSON_NAME]" at bounding box center [91, 129] width 84 height 8
type input "0925835333"
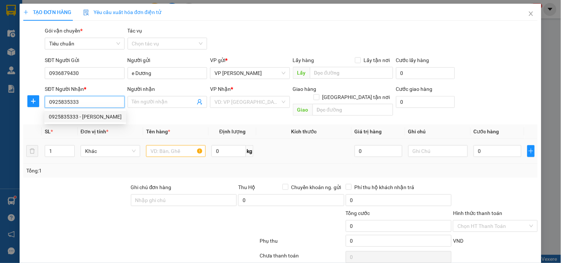
type input "[PERSON_NAME]"
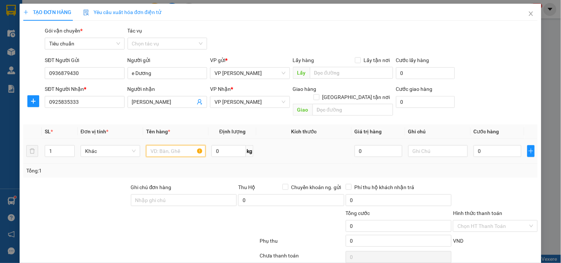
click at [162, 146] on input "text" at bounding box center [176, 151] width 60 height 12
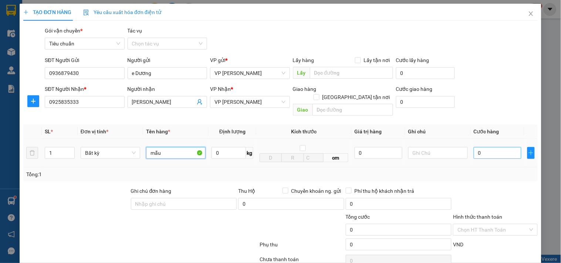
type input "mẫu"
click at [496, 150] on input "0" at bounding box center [498, 153] width 48 height 12
type input "3"
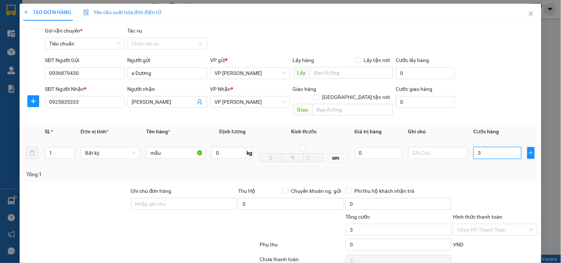
type input "30"
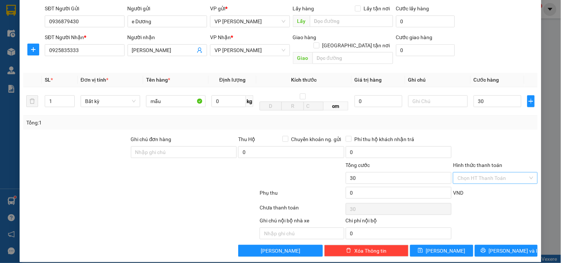
click at [498, 173] on input "Hình thức thanh toán" at bounding box center [492, 178] width 70 height 11
type input "30.000"
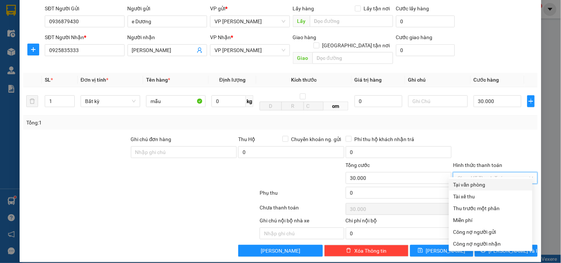
click at [490, 186] on div "Tại văn phòng" at bounding box center [490, 185] width 75 height 8
type input "0"
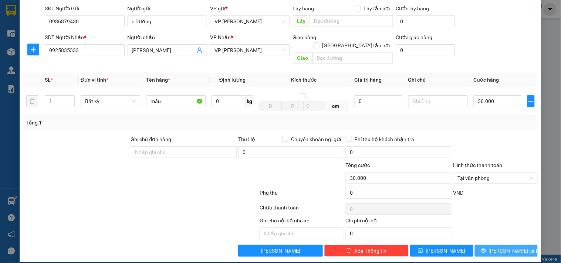
click at [497, 245] on button "[PERSON_NAME] và In" at bounding box center [506, 251] width 63 height 12
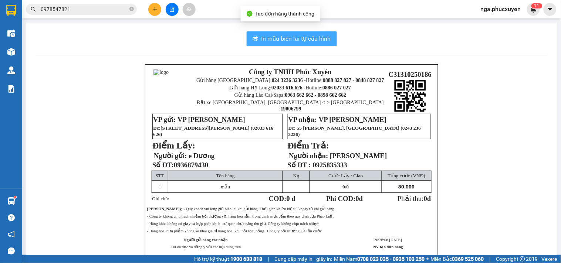
click at [311, 44] on button "In mẫu biên lai tự cấu hình" at bounding box center [292, 38] width 90 height 15
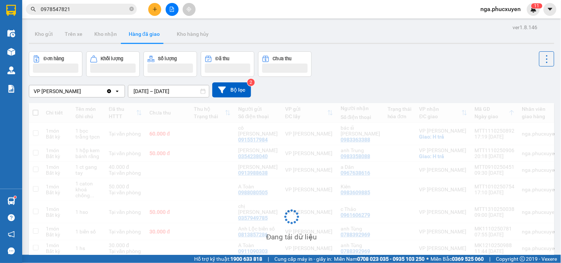
click at [155, 10] on icon "plus" at bounding box center [155, 9] width 0 height 4
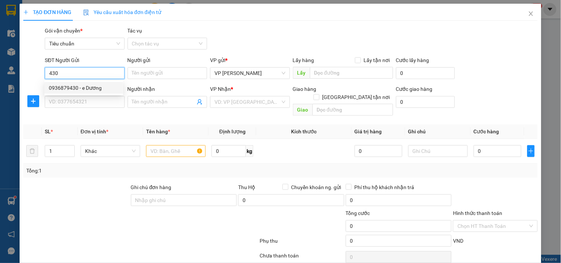
drag, startPoint x: 109, startPoint y: 87, endPoint x: 94, endPoint y: 102, distance: 21.2
click at [109, 87] on div "0936879430 - e Dương" at bounding box center [84, 88] width 70 height 8
type input "0936879430"
type input "e Dương"
type input "0936879430"
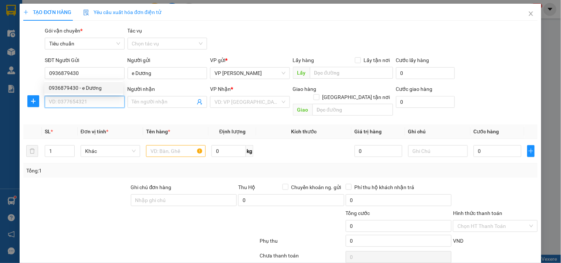
click at [94, 102] on input "SĐT Người Nhận *" at bounding box center [85, 102] width 80 height 12
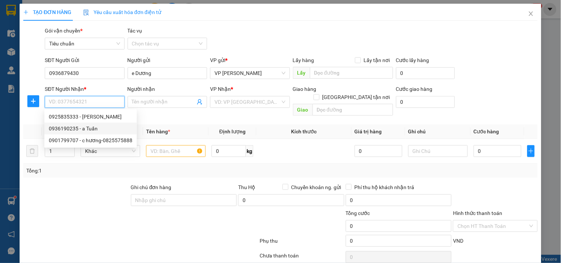
click at [108, 130] on div "0936190235 - a Tuấn" at bounding box center [91, 129] width 84 height 8
type input "0936190235"
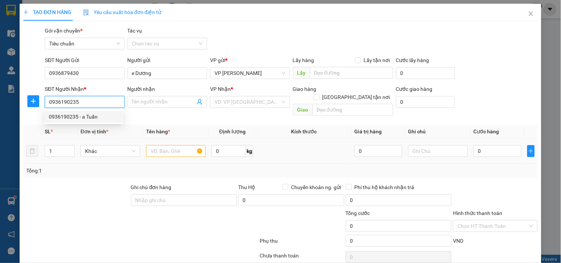
type input "a Tuấn"
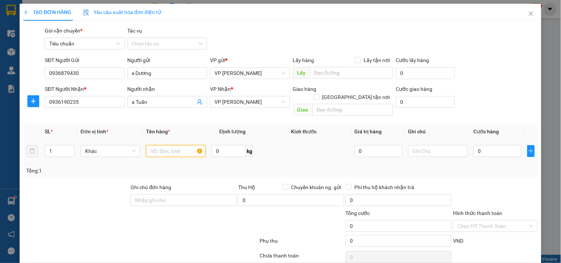
click at [163, 147] on input "text" at bounding box center [176, 151] width 60 height 12
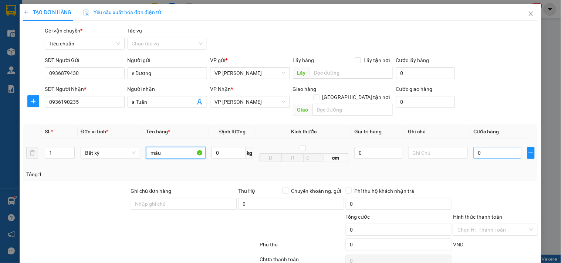
type input "mẫu"
click at [496, 147] on input "0" at bounding box center [498, 153] width 48 height 12
type input "3"
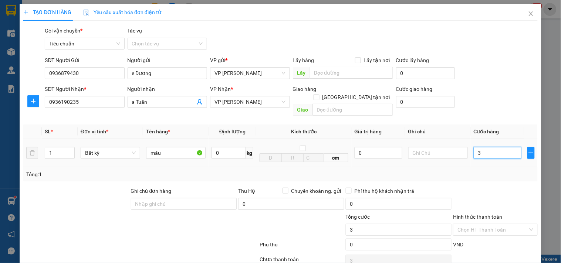
type input "30"
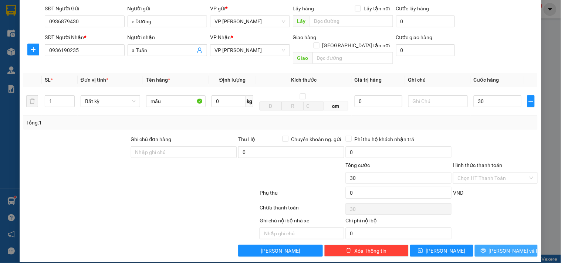
click at [498, 247] on span "[PERSON_NAME] và In" at bounding box center [515, 251] width 52 height 8
type input "30.000"
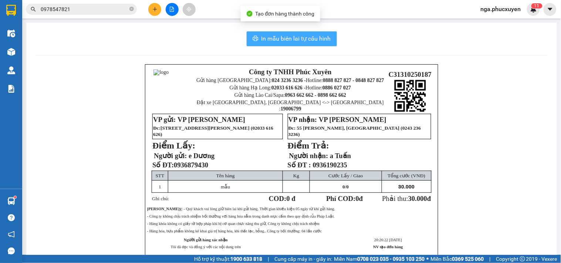
click at [289, 38] on span "In mẫu biên lai tự cấu hình" at bounding box center [296, 38] width 70 height 9
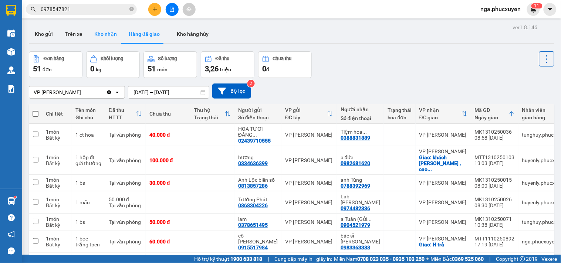
click at [108, 38] on button "Kho nhận" at bounding box center [105, 34] width 34 height 18
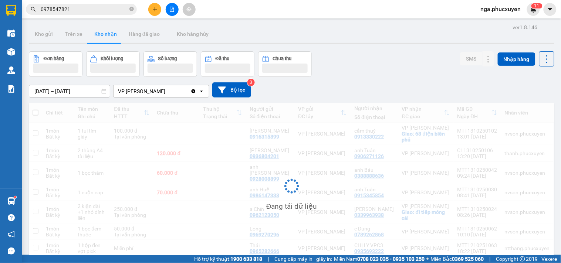
scroll to position [34, 0]
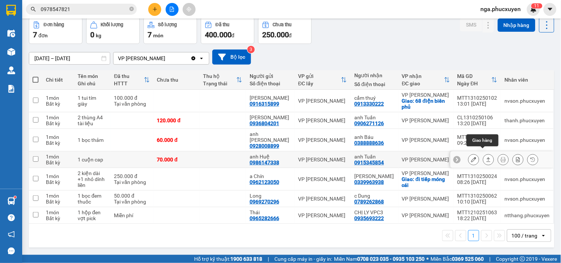
click at [486, 157] on icon at bounding box center [488, 159] width 5 height 5
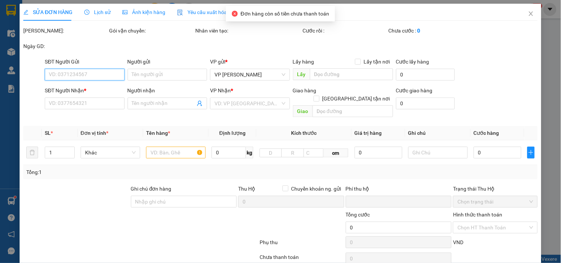
scroll to position [50, 0]
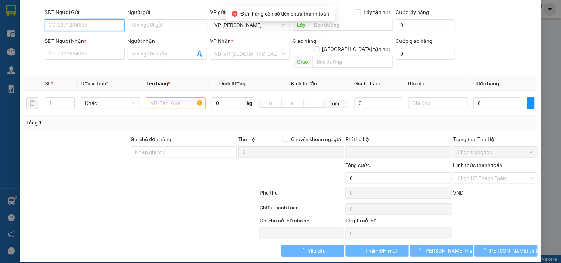
type input "0986147338"
type input "anh Huệ"
type input "0915345854"
type input "anh Tuấn"
type input "0"
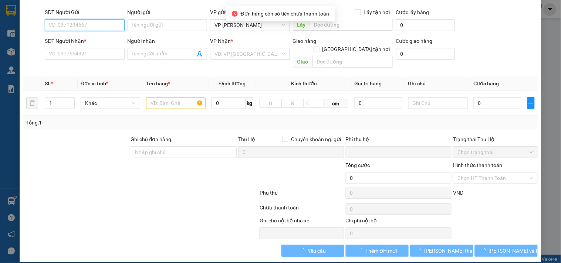
type input "70.000"
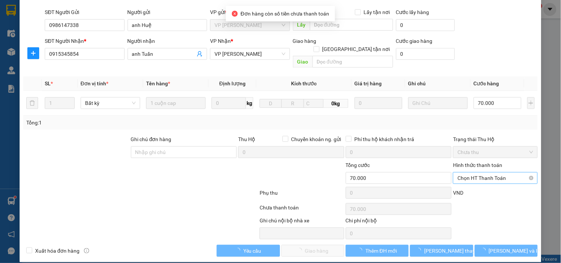
click at [483, 175] on input "Hình thức thanh toán" at bounding box center [492, 178] width 70 height 11
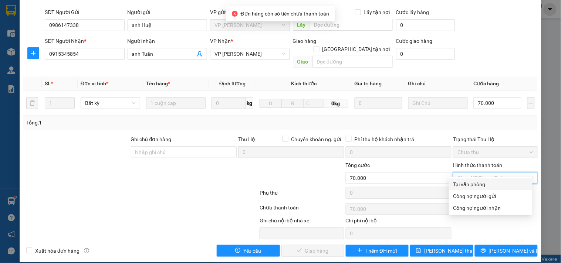
click at [482, 186] on div "Tại văn phòng" at bounding box center [490, 184] width 75 height 8
type input "0"
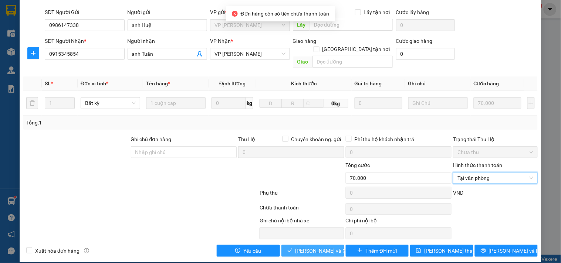
click at [328, 247] on span "[PERSON_NAME] và Giao hàng" at bounding box center [330, 251] width 71 height 8
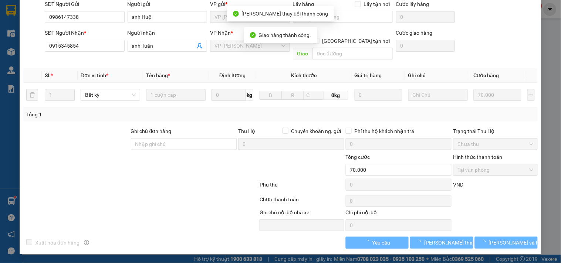
scroll to position [0, 0]
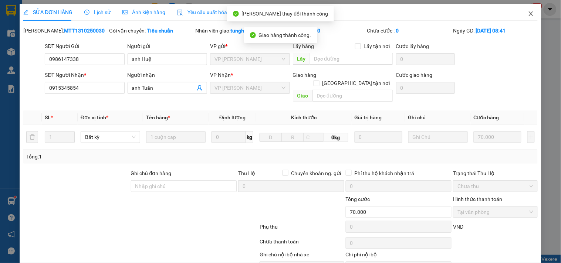
click at [528, 12] on icon "close" at bounding box center [531, 14] width 6 height 6
